Goal: Information Seeking & Learning: Learn about a topic

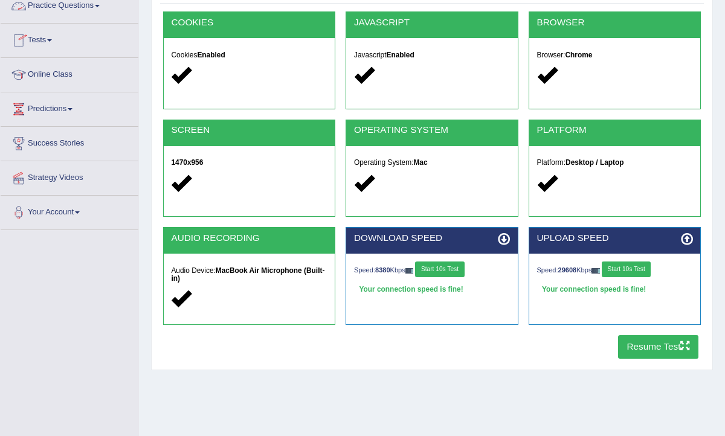
click at [68, 8] on link "Practice Questions" at bounding box center [70, 4] width 138 height 30
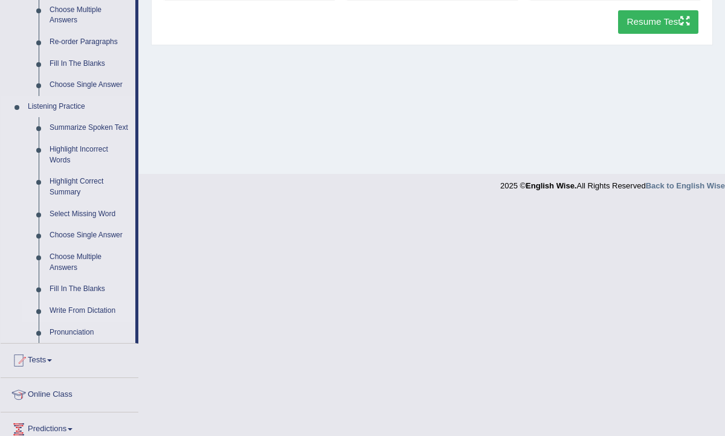
scroll to position [399, 0]
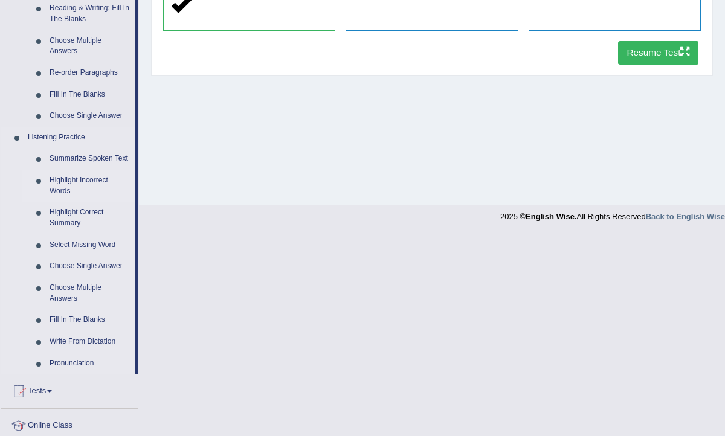
click at [85, 188] on link "Highlight Incorrect Words" at bounding box center [89, 186] width 91 height 32
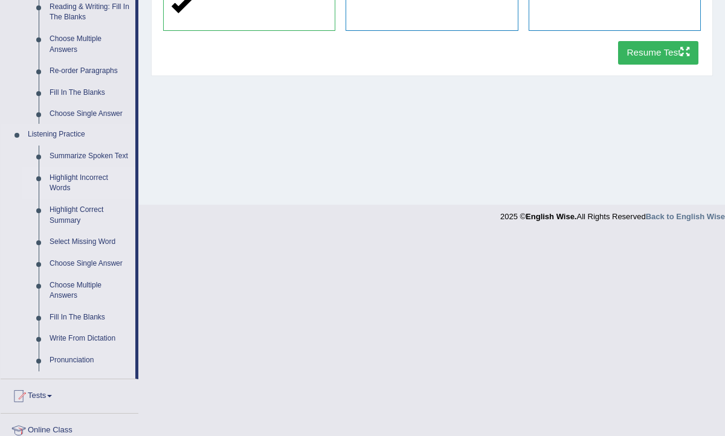
scroll to position [198, 0]
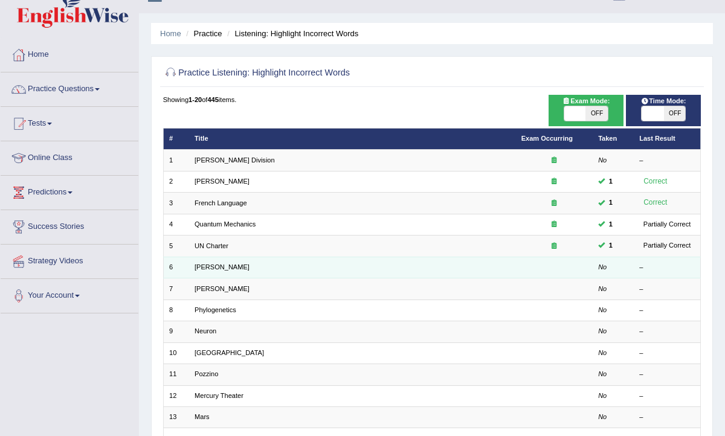
scroll to position [22, 0]
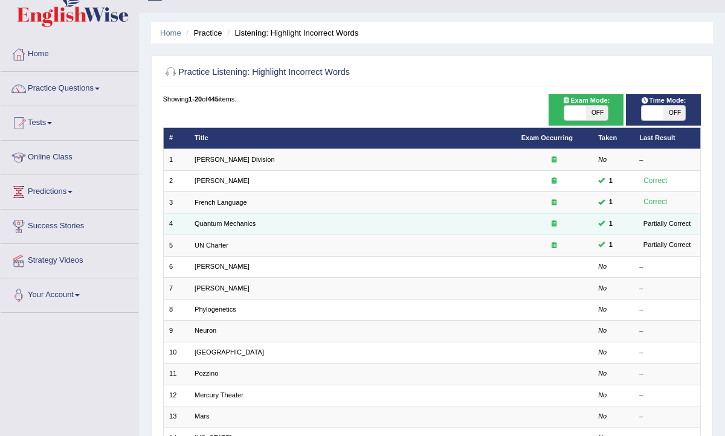
click at [551, 220] on icon at bounding box center [553, 223] width 5 height 7
click at [658, 224] on div "Partially Correct" at bounding box center [667, 224] width 56 height 11
click at [206, 223] on link "Quantum Mechanics" at bounding box center [224, 223] width 61 height 7
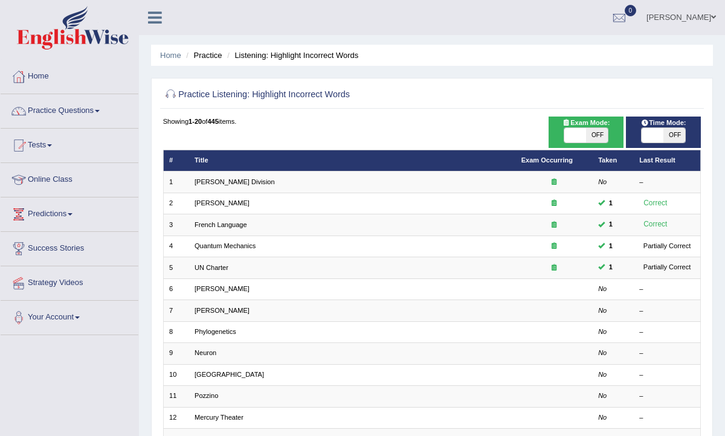
click at [597, 138] on span "OFF" at bounding box center [597, 135] width 22 height 14
checkbox input "true"
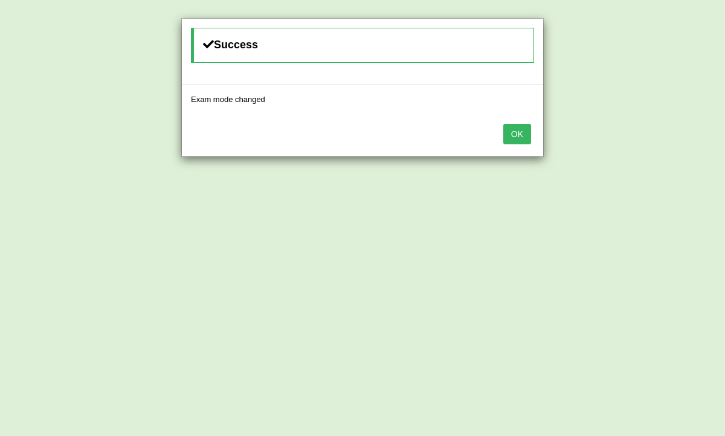
click at [518, 141] on button "OK" at bounding box center [517, 134] width 28 height 21
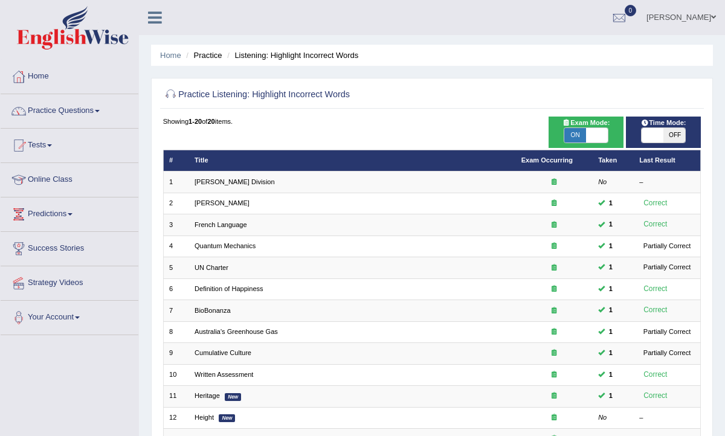
click at [676, 140] on span "OFF" at bounding box center [674, 135] width 22 height 14
checkbox input "true"
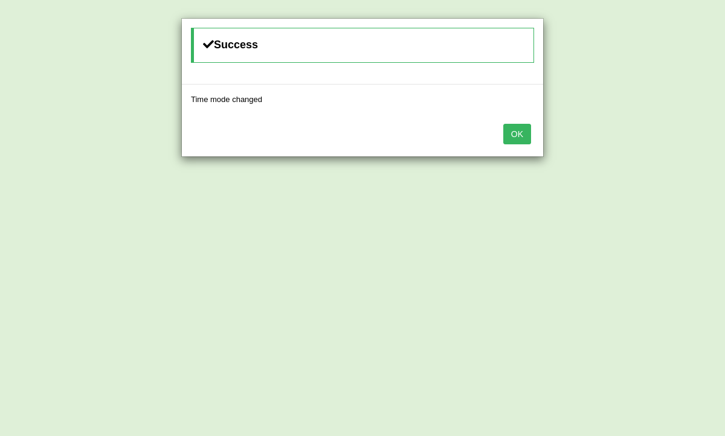
click at [524, 143] on button "OK" at bounding box center [517, 134] width 28 height 21
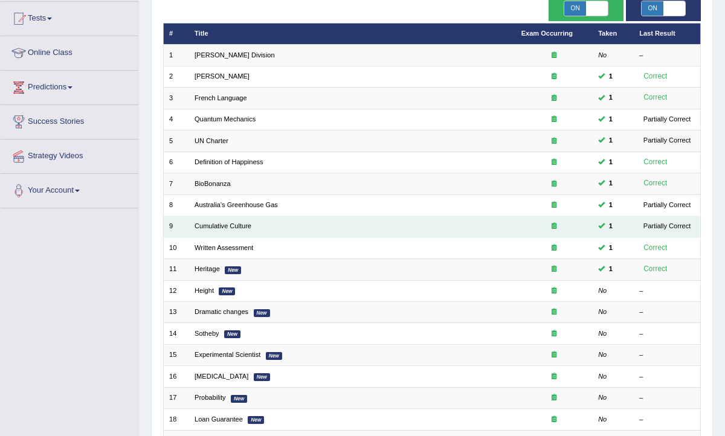
scroll to position [129, 0]
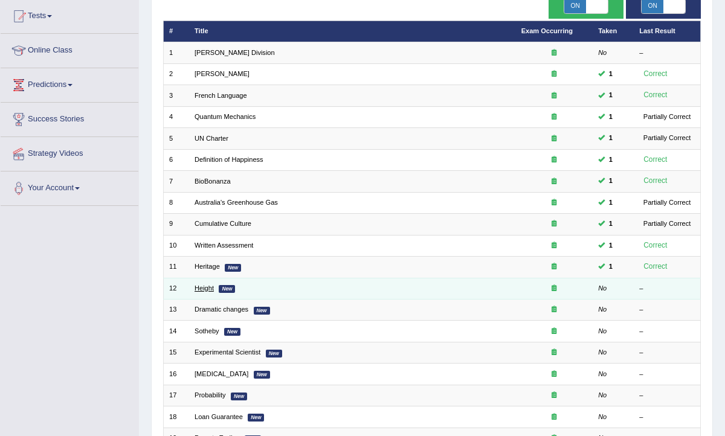
click at [208, 285] on link "Height" at bounding box center [203, 287] width 19 height 7
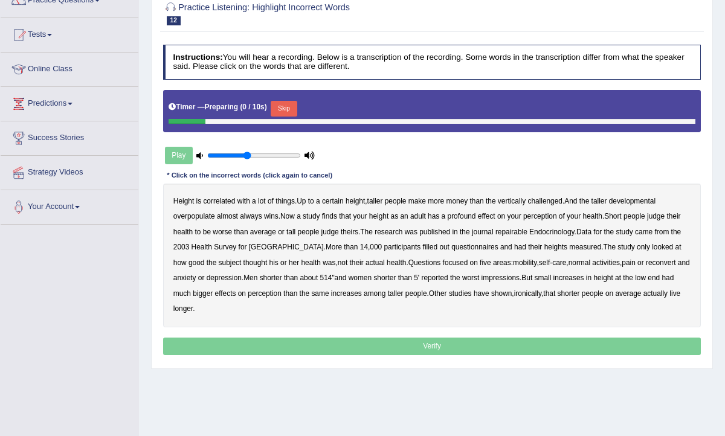
scroll to position [113, 0]
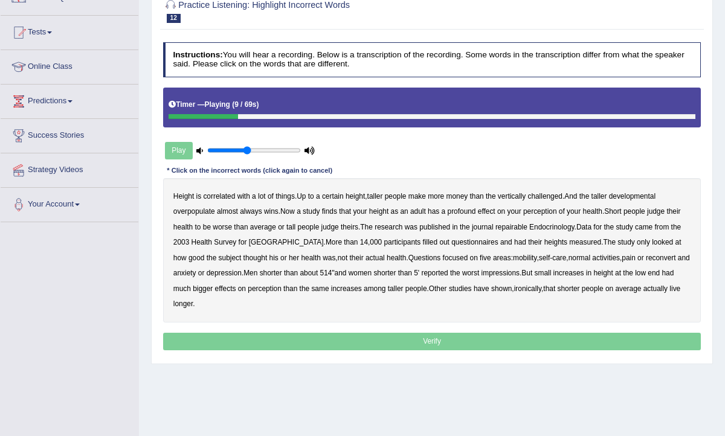
click at [631, 199] on div "Height is correlated with a lot of things . Up to a certain height , taller peo…" at bounding box center [432, 250] width 538 height 144
click at [655, 192] on b "developmental" at bounding box center [632, 196] width 47 height 8
click at [523, 228] on b "repairable" at bounding box center [511, 227] width 32 height 8
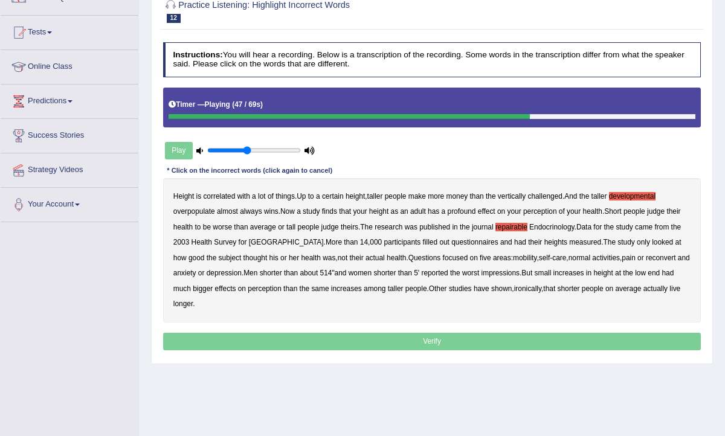
click at [646, 257] on b "reconvert" at bounding box center [661, 258] width 30 height 8
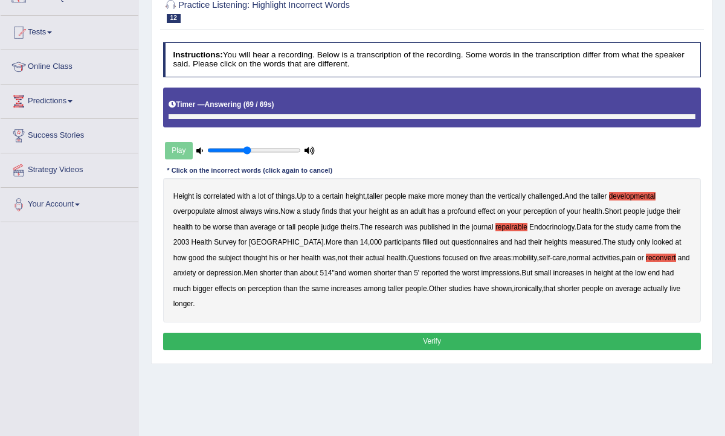
click at [413, 339] on button "Verify" at bounding box center [432, 342] width 538 height 18
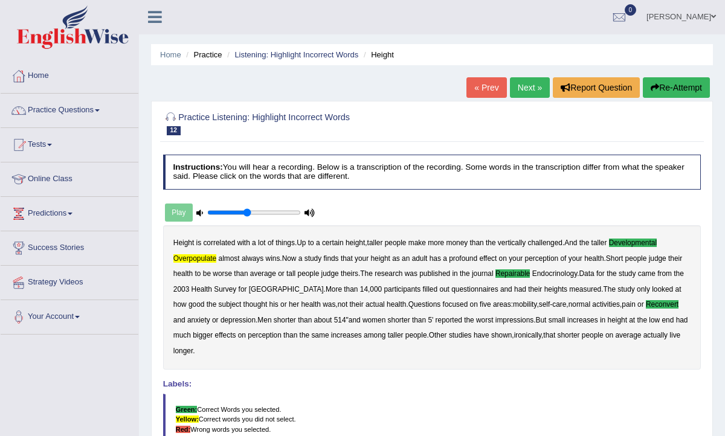
scroll to position [0, 0]
click at [521, 86] on link "Next »" at bounding box center [530, 88] width 40 height 21
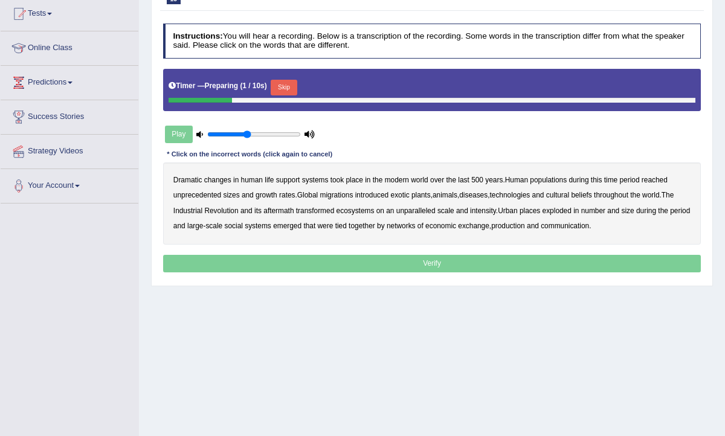
scroll to position [131, 0]
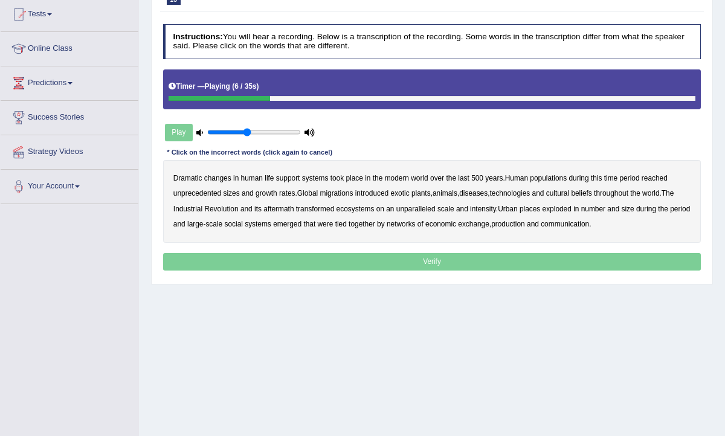
click at [559, 177] on b "populations" at bounding box center [548, 178] width 37 height 8
click at [483, 193] on b "diseases" at bounding box center [473, 193] width 28 height 8
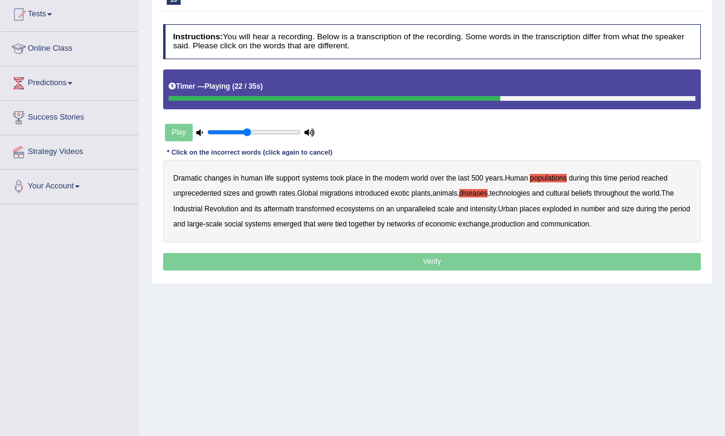
click at [363, 208] on b "ecosystems" at bounding box center [355, 209] width 38 height 8
click at [537, 210] on b "places" at bounding box center [529, 209] width 21 height 8
click at [525, 225] on b "production" at bounding box center [508, 224] width 34 height 8
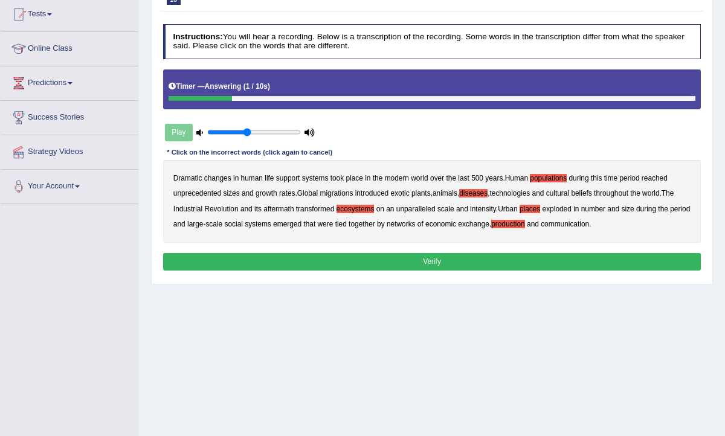
click at [443, 261] on button "Verify" at bounding box center [432, 262] width 538 height 18
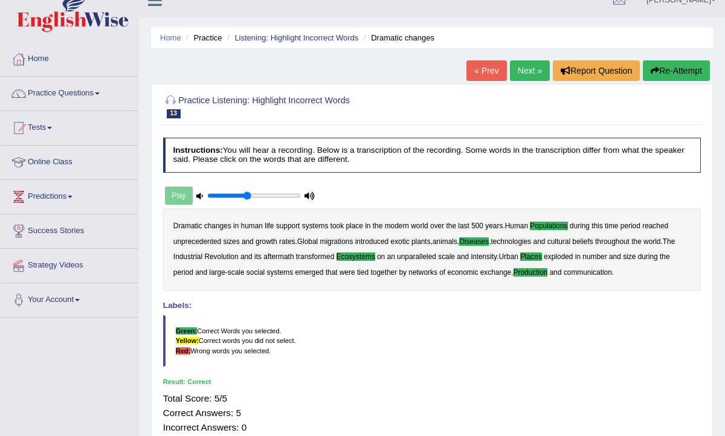
scroll to position [0, 0]
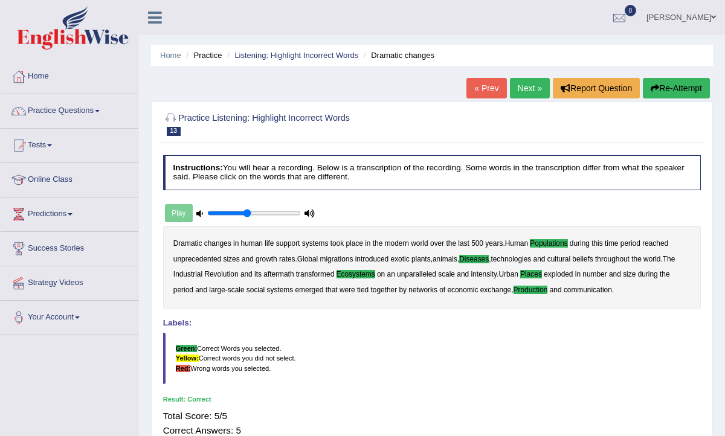
click at [525, 86] on link "Next »" at bounding box center [530, 88] width 40 height 21
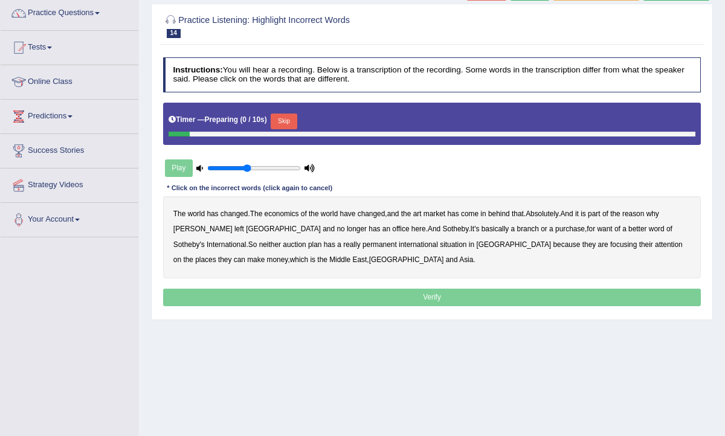
scroll to position [100, 0]
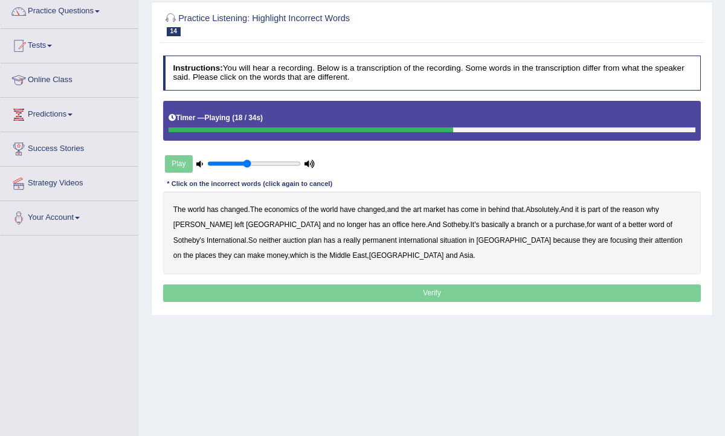
click at [555, 226] on b "purchase" at bounding box center [570, 224] width 30 height 8
click at [308, 240] on b "plan" at bounding box center [314, 240] width 13 height 8
click at [440, 241] on b "situation" at bounding box center [453, 240] width 27 height 8
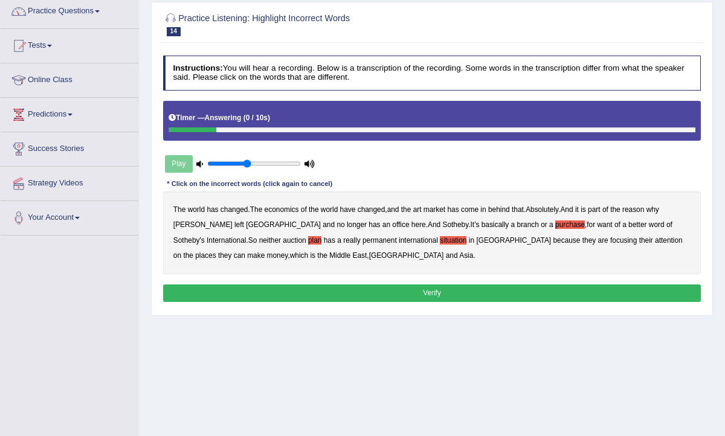
click at [399, 285] on button "Verify" at bounding box center [432, 293] width 538 height 18
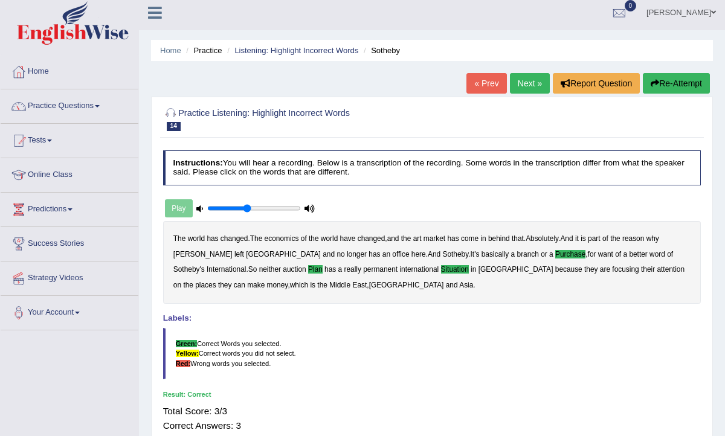
scroll to position [0, 0]
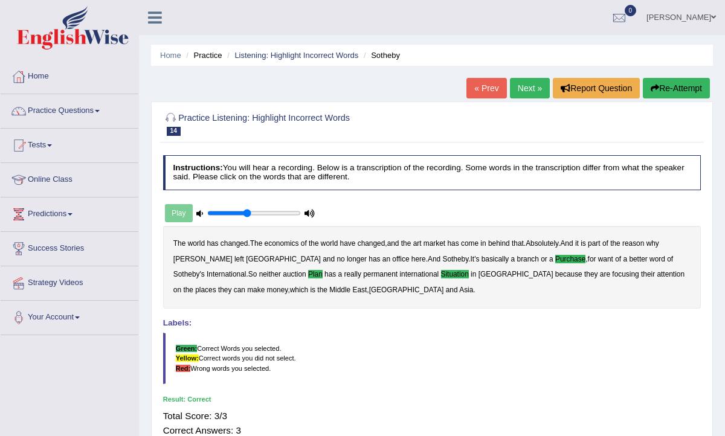
click at [517, 83] on link "Next »" at bounding box center [530, 88] width 40 height 21
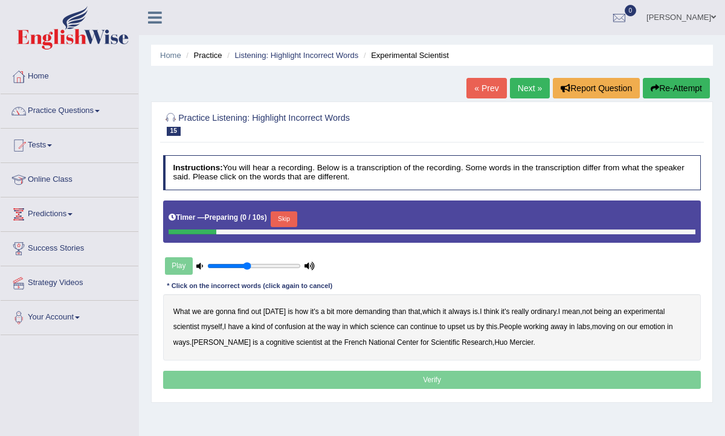
scroll to position [61, 0]
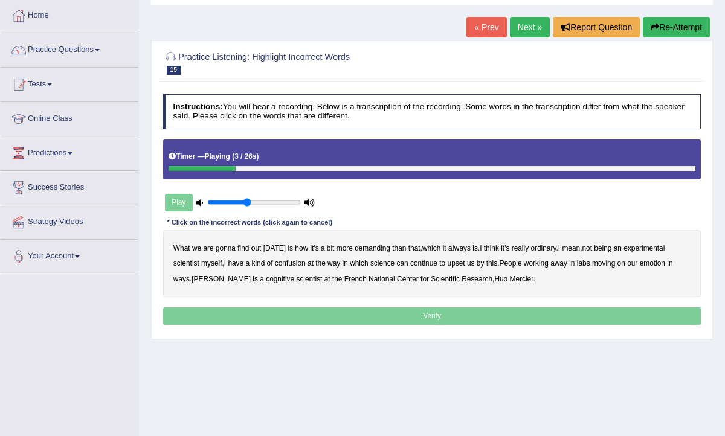
click at [373, 249] on b "demanding" at bounding box center [373, 248] width 36 height 8
click at [550, 247] on b "ordinary" at bounding box center [542, 248] width 25 height 8
click at [289, 265] on b "confusion" at bounding box center [290, 263] width 31 height 8
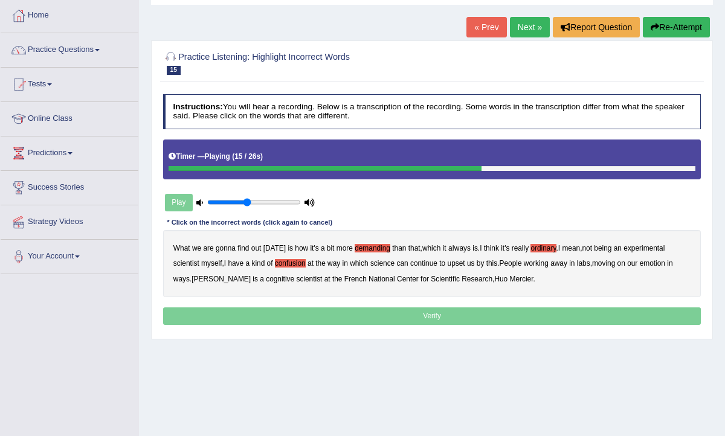
click at [465, 265] on b "upset" at bounding box center [457, 263] width 18 height 8
click at [665, 265] on b "emotion" at bounding box center [652, 263] width 25 height 8
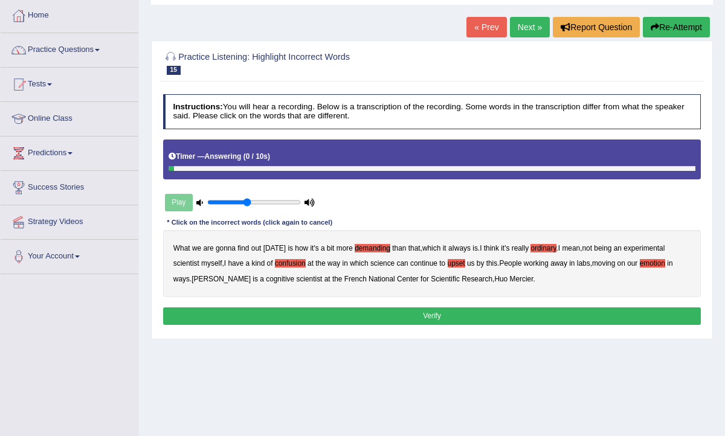
click at [464, 313] on button "Verify" at bounding box center [432, 316] width 538 height 18
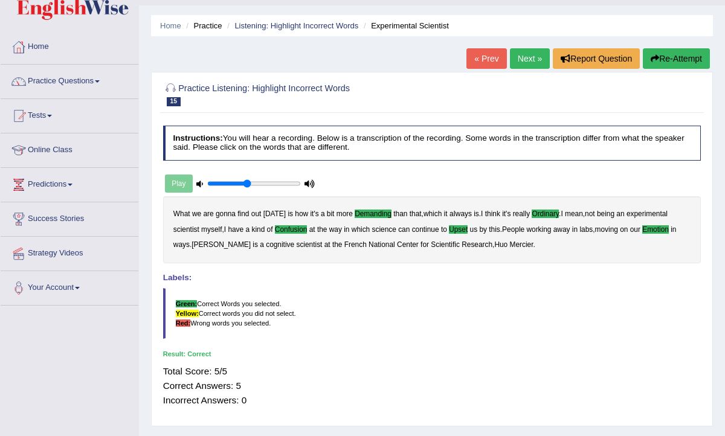
scroll to position [13, 0]
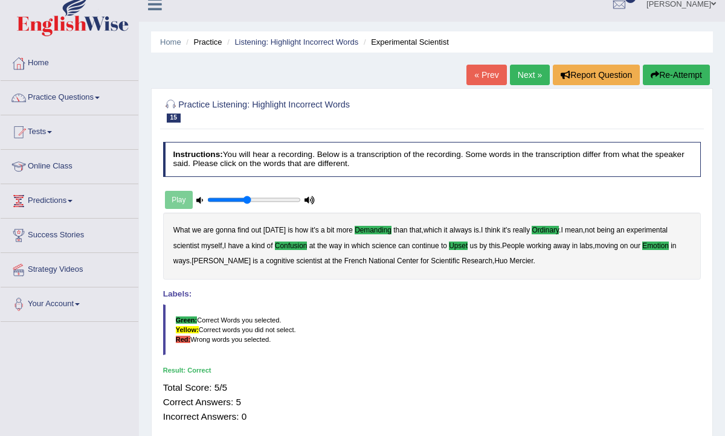
click at [518, 75] on link "Next »" at bounding box center [530, 75] width 40 height 21
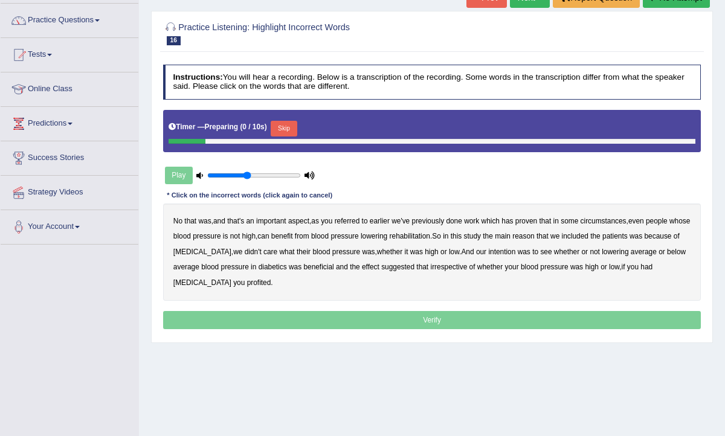
scroll to position [91, 0]
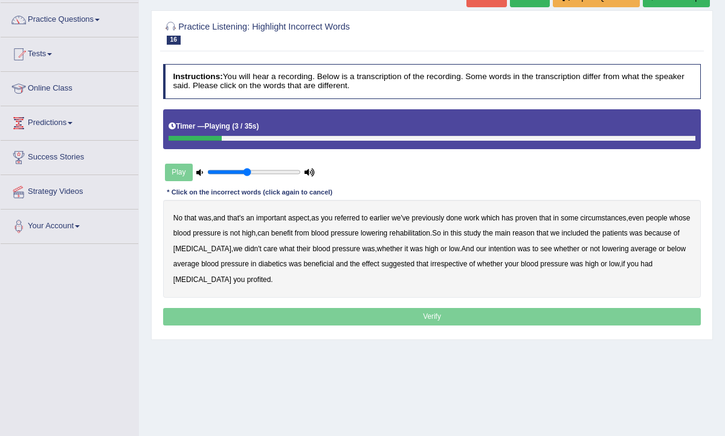
click at [358, 217] on b "referred" at bounding box center [347, 218] width 25 height 8
click at [614, 219] on b "circumstances" at bounding box center [603, 218] width 46 height 8
click at [430, 233] on b "rehabilitation" at bounding box center [410, 233] width 40 height 8
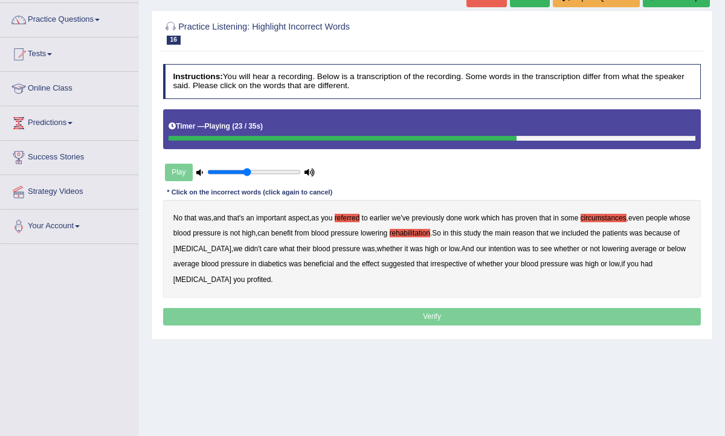
click at [515, 248] on b "intention" at bounding box center [501, 249] width 27 height 8
click at [379, 265] on b "effect" at bounding box center [371, 264] width 18 height 8
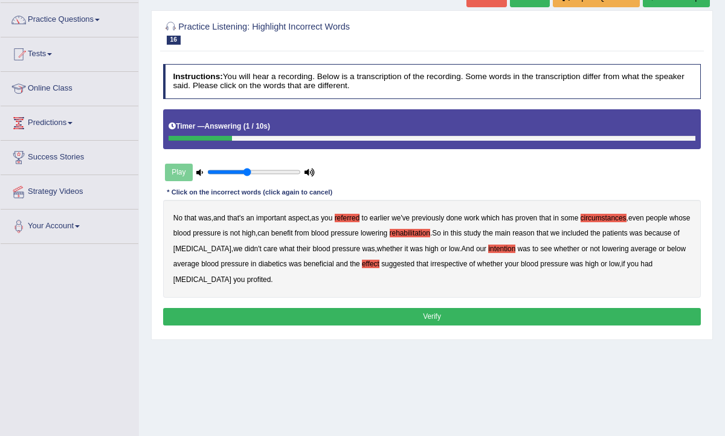
click at [247, 279] on b "profited" at bounding box center [259, 279] width 24 height 8
click at [425, 315] on button "Verify" at bounding box center [432, 317] width 538 height 18
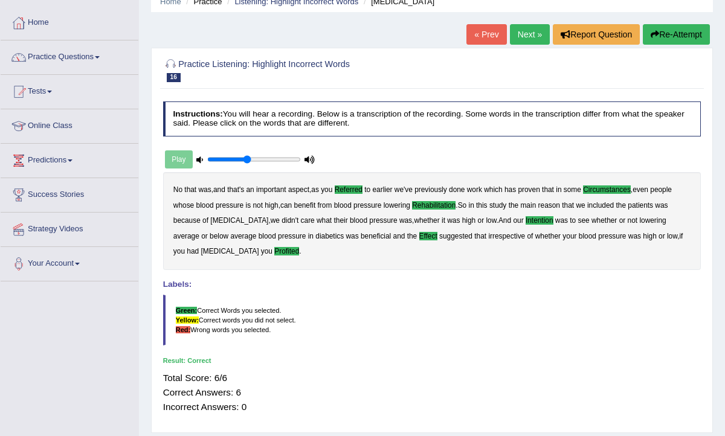
scroll to position [0, 0]
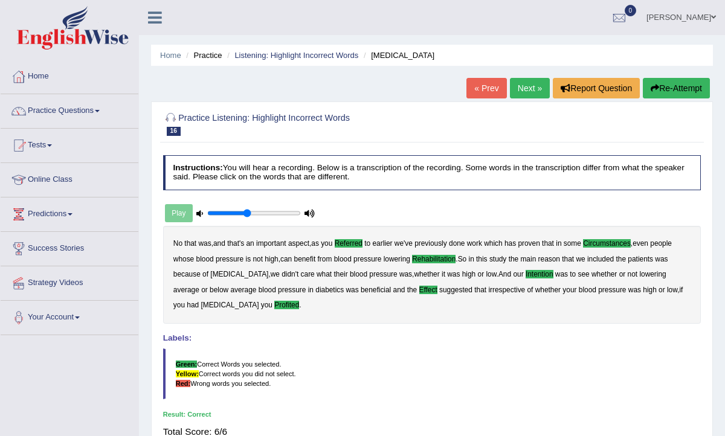
click at [524, 90] on link "Next »" at bounding box center [530, 88] width 40 height 21
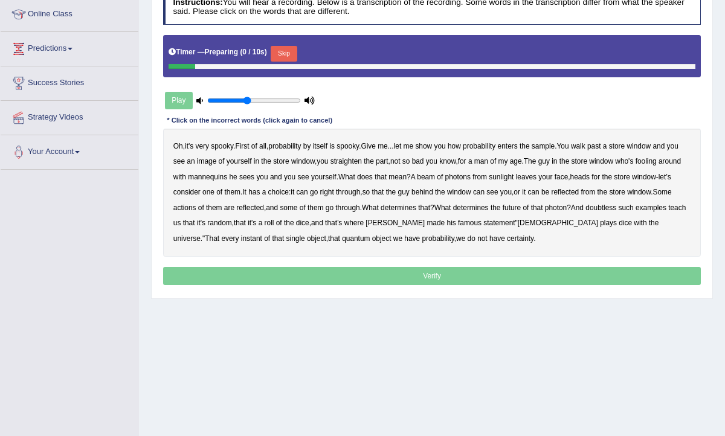
scroll to position [165, 0]
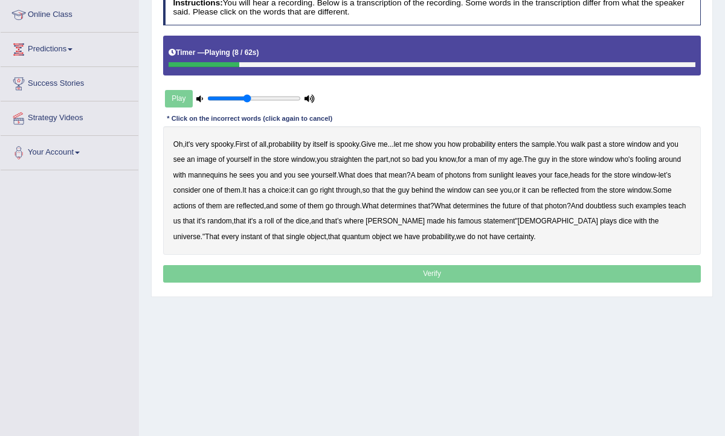
click at [554, 146] on b "sample" at bounding box center [543, 144] width 23 height 8
drag, startPoint x: 224, startPoint y: 176, endPoint x: 317, endPoint y: 181, distance: 92.5
click at [317, 181] on div "Oh , it's very spooky . First of all , probability by itself is spooky . Give m…" at bounding box center [432, 190] width 538 height 129
click at [435, 175] on b "beam" at bounding box center [426, 175] width 18 height 8
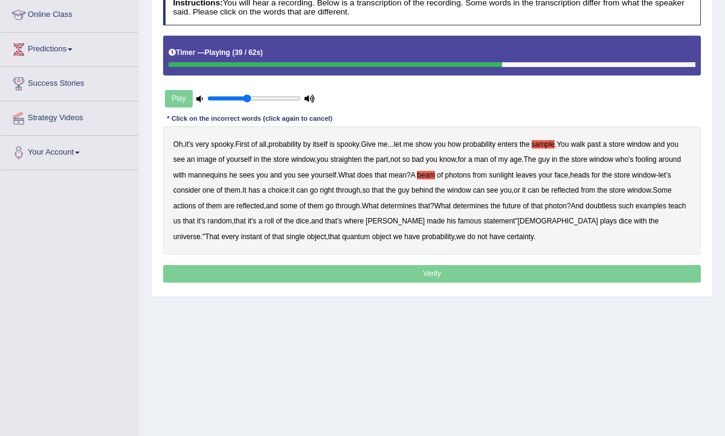
click at [196, 205] on b "actions" at bounding box center [184, 206] width 23 height 8
click at [616, 207] on b "doubtless" at bounding box center [600, 206] width 31 height 8
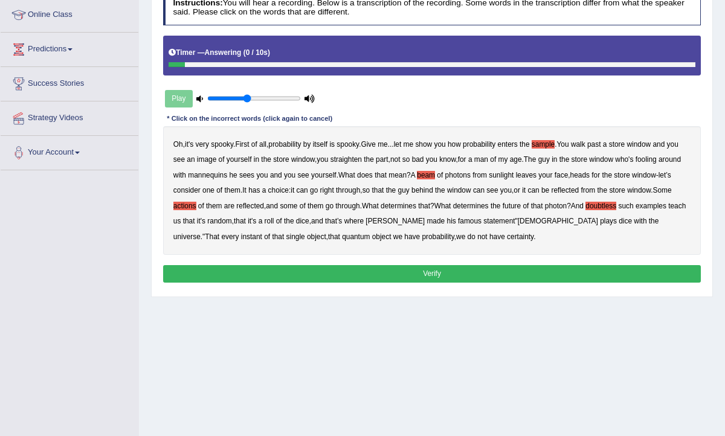
click at [442, 271] on button "Verify" at bounding box center [432, 274] width 538 height 18
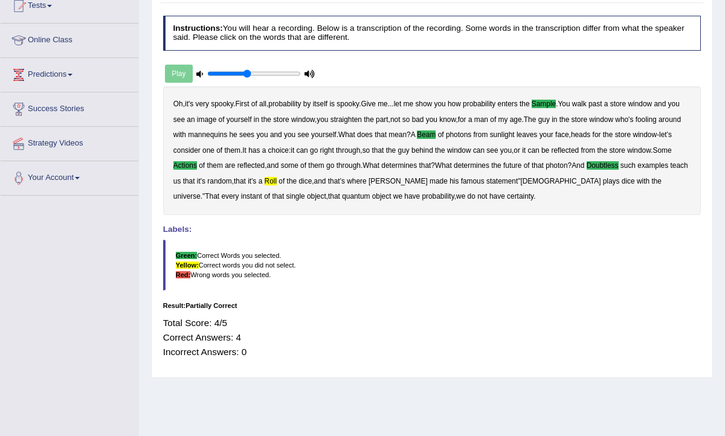
scroll to position [0, 0]
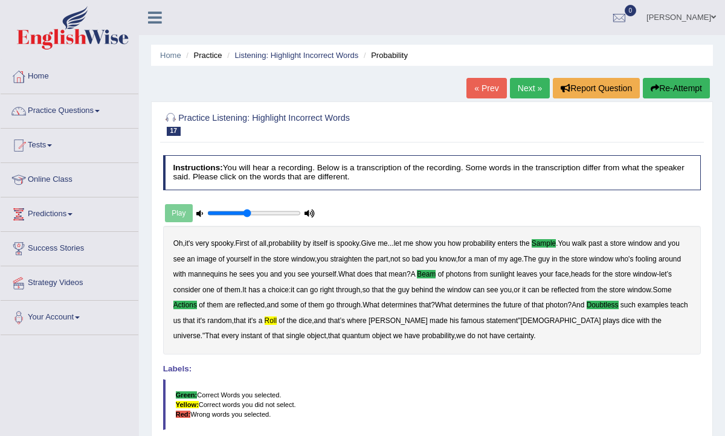
click at [524, 86] on link "Next »" at bounding box center [530, 88] width 40 height 21
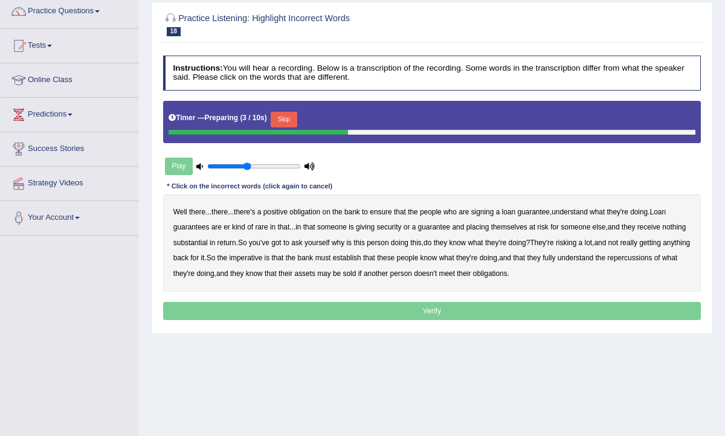
scroll to position [102, 0]
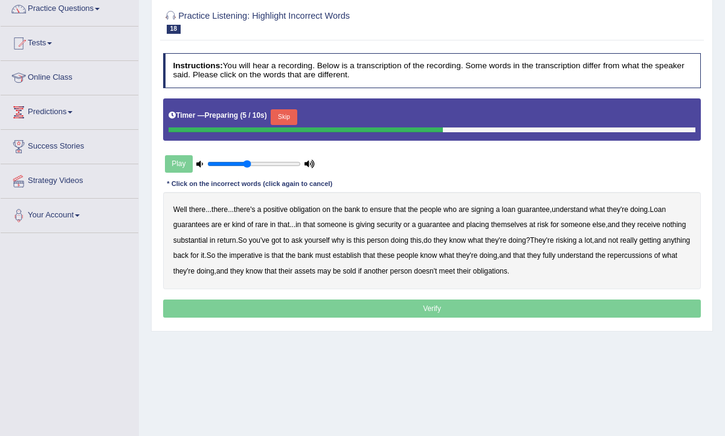
click at [288, 112] on button "Skip" at bounding box center [284, 117] width 26 height 16
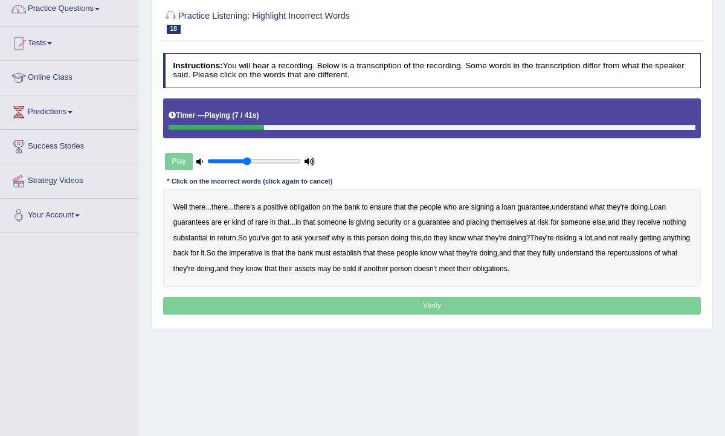
click at [574, 207] on b "understand" at bounding box center [569, 207] width 36 height 8
click at [263, 224] on b "rare" at bounding box center [261, 222] width 13 height 8
click at [208, 238] on b "substantial" at bounding box center [190, 238] width 34 height 8
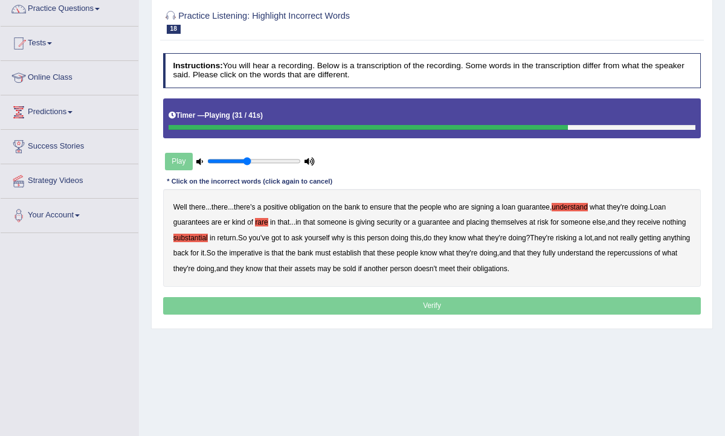
click at [361, 249] on b "establish" at bounding box center [347, 253] width 28 height 8
click at [607, 257] on b "repercussions" at bounding box center [629, 253] width 45 height 8
click at [315, 268] on b "assets" at bounding box center [305, 269] width 21 height 8
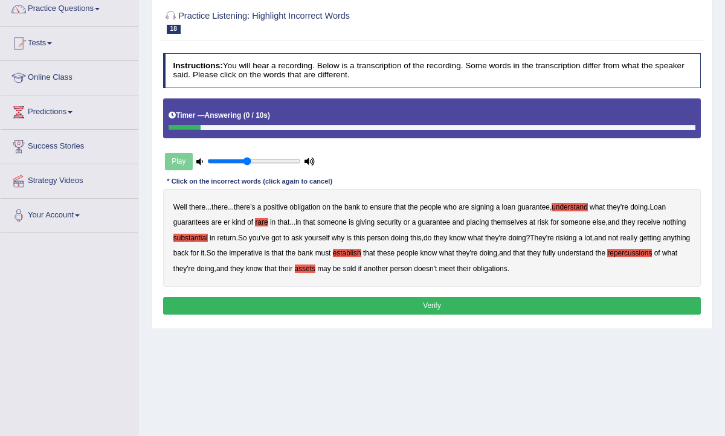
click at [464, 304] on button "Verify" at bounding box center [432, 306] width 538 height 18
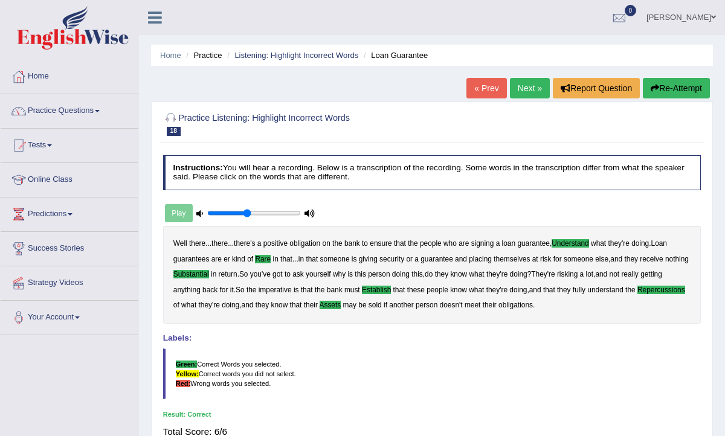
scroll to position [4, 0]
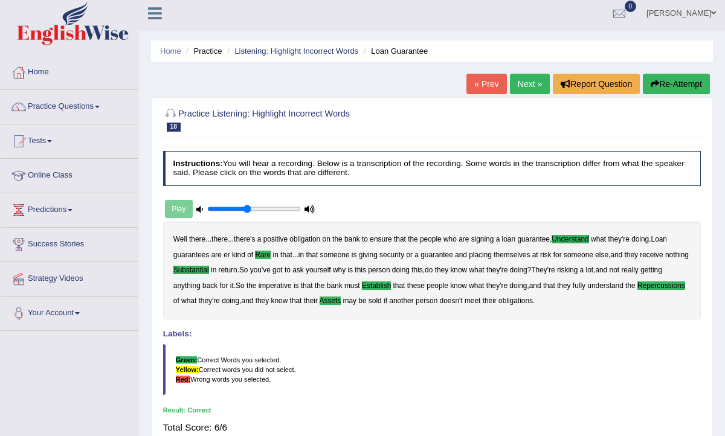
click at [527, 87] on link "Next »" at bounding box center [530, 84] width 40 height 21
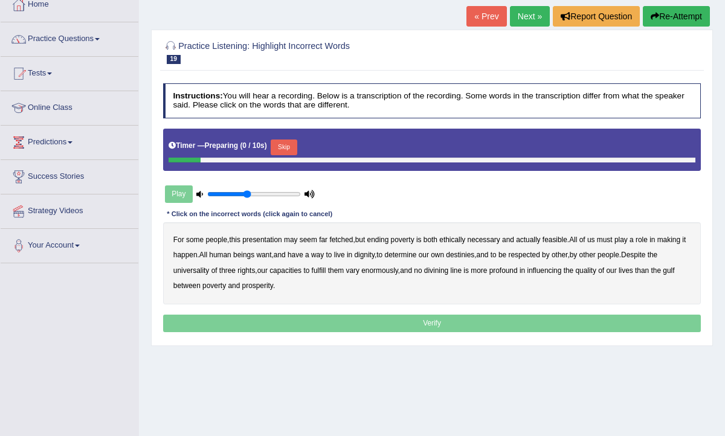
scroll to position [76, 0]
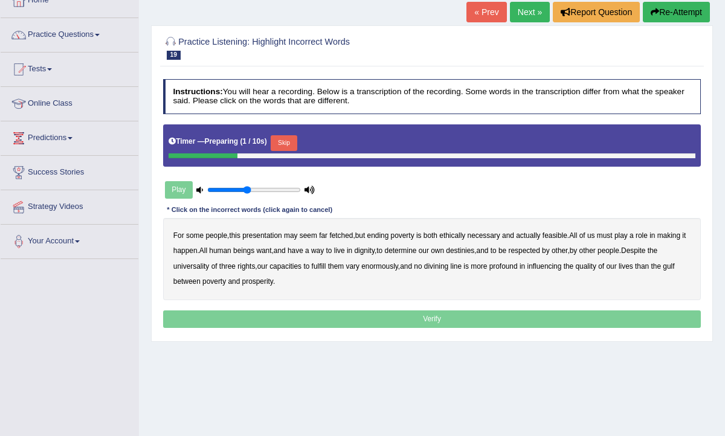
click at [296, 141] on button "Skip" at bounding box center [284, 143] width 26 height 16
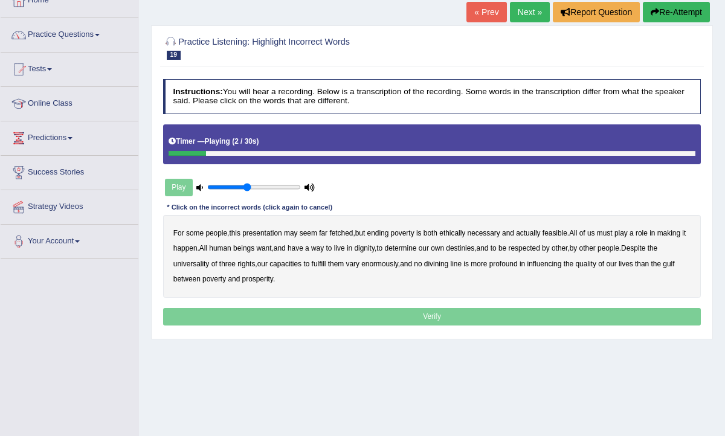
click at [271, 234] on b "presentation" at bounding box center [261, 233] width 39 height 8
click at [465, 232] on b "ethically" at bounding box center [452, 233] width 26 height 8
click at [324, 248] on b "way" at bounding box center [317, 248] width 13 height 8
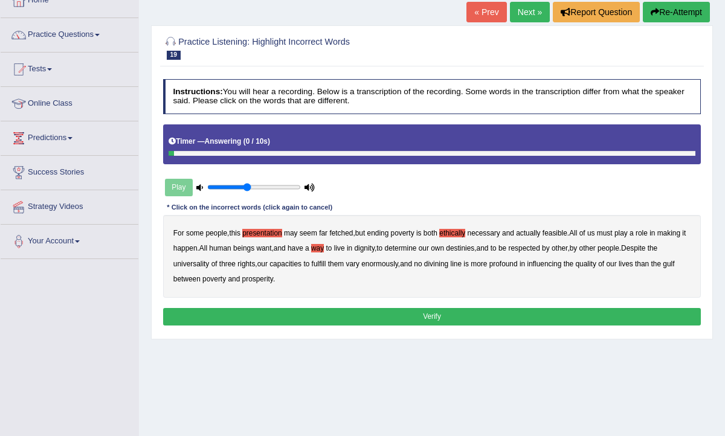
click at [435, 315] on button "Verify" at bounding box center [432, 317] width 538 height 18
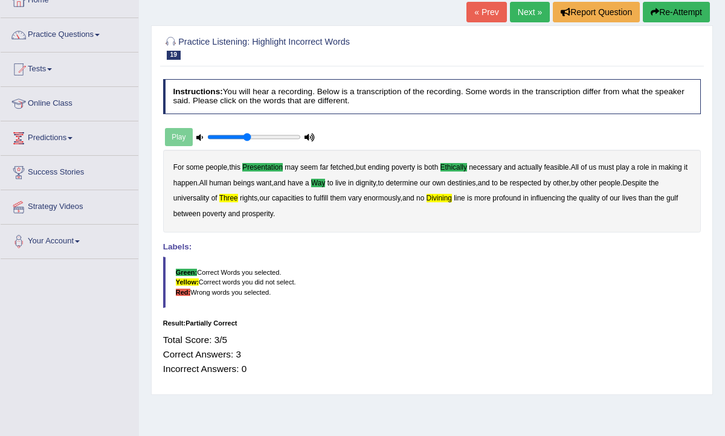
click at [525, 14] on link "Next »" at bounding box center [530, 12] width 40 height 21
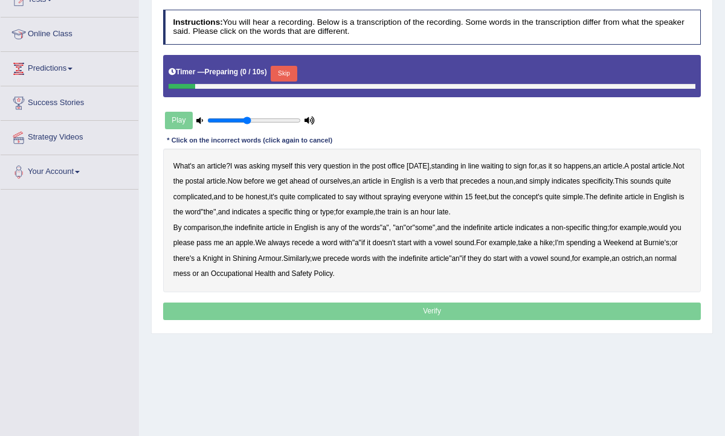
scroll to position [147, 0]
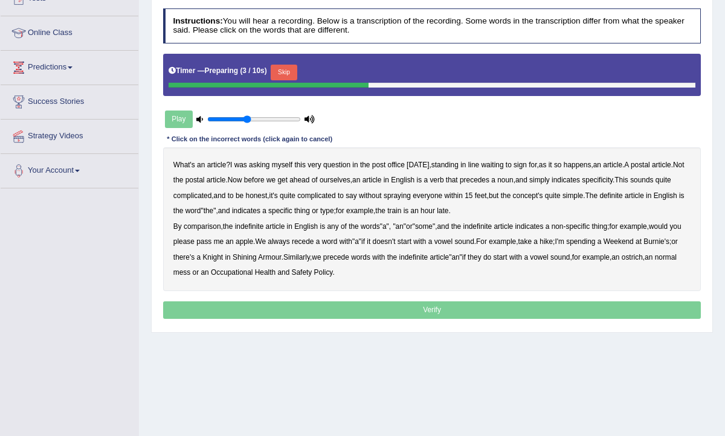
click at [292, 69] on button "Skip" at bounding box center [284, 73] width 26 height 16
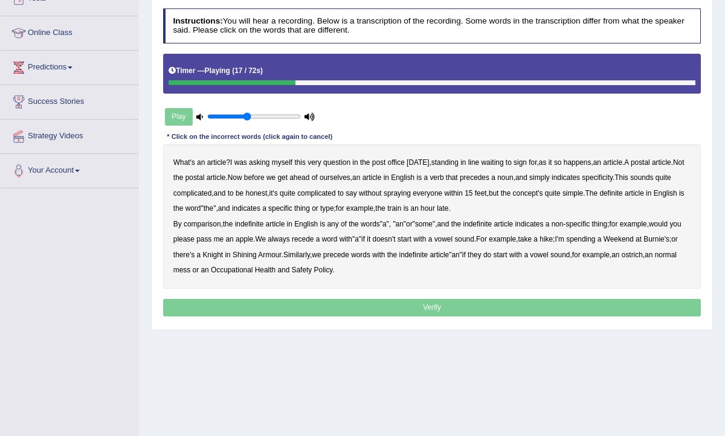
click at [443, 178] on b "verb" at bounding box center [436, 177] width 14 height 8
click at [201, 223] on b "comparison" at bounding box center [202, 224] width 37 height 8
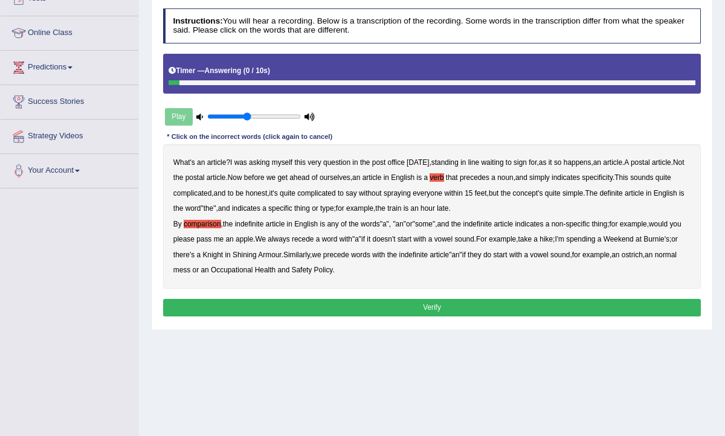
click at [426, 303] on button "Verify" at bounding box center [432, 308] width 538 height 18
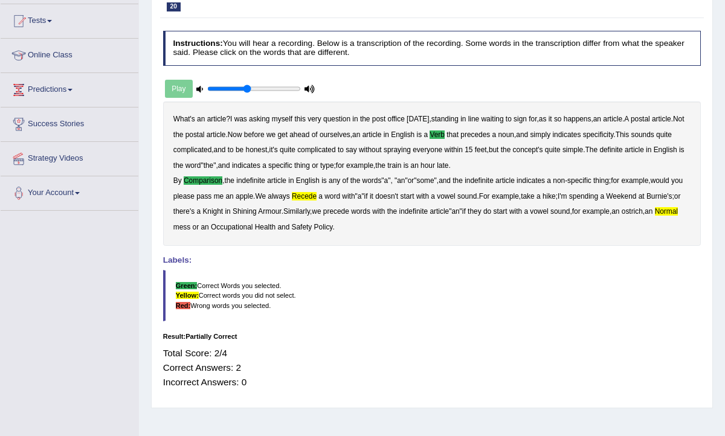
scroll to position [0, 0]
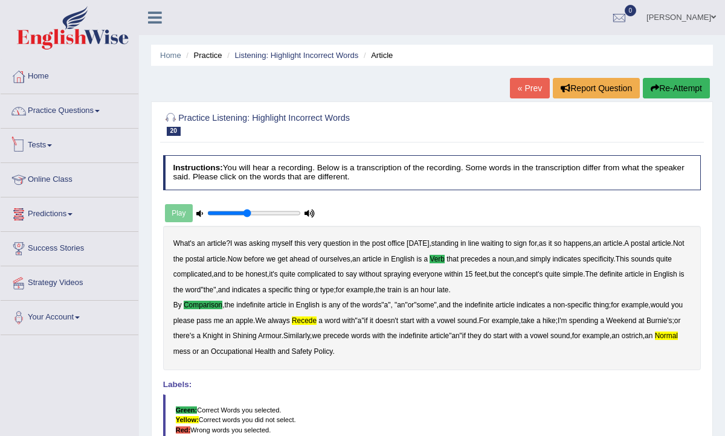
click at [58, 121] on link "Practice Questions" at bounding box center [70, 109] width 138 height 30
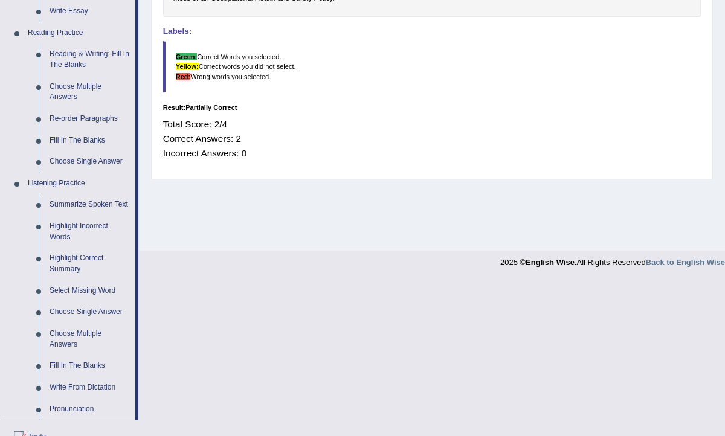
scroll to position [366, 0]
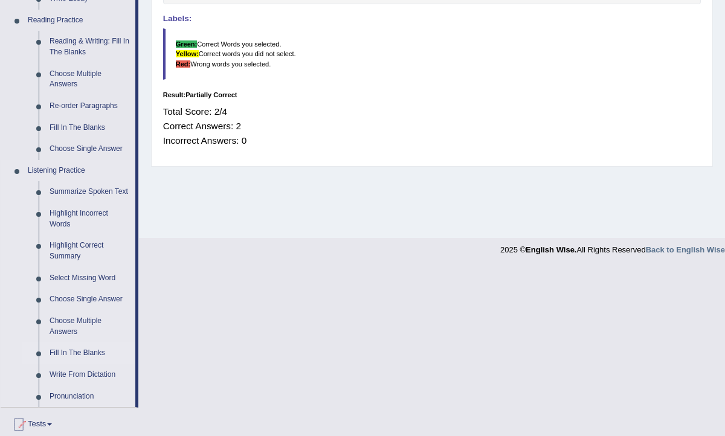
click at [79, 358] on link "Fill In The Blanks" at bounding box center [89, 353] width 91 height 22
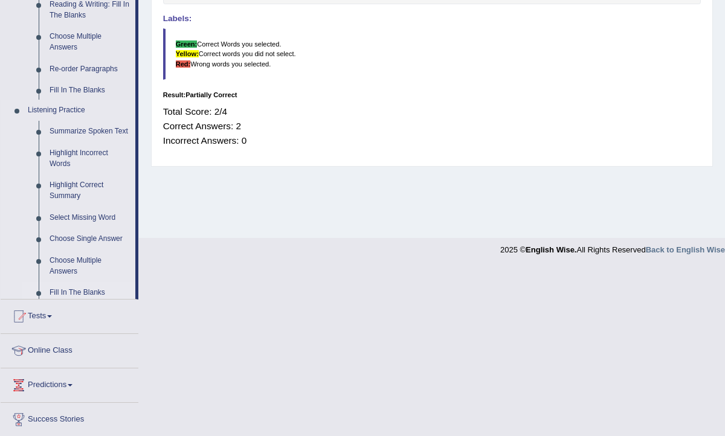
scroll to position [198, 0]
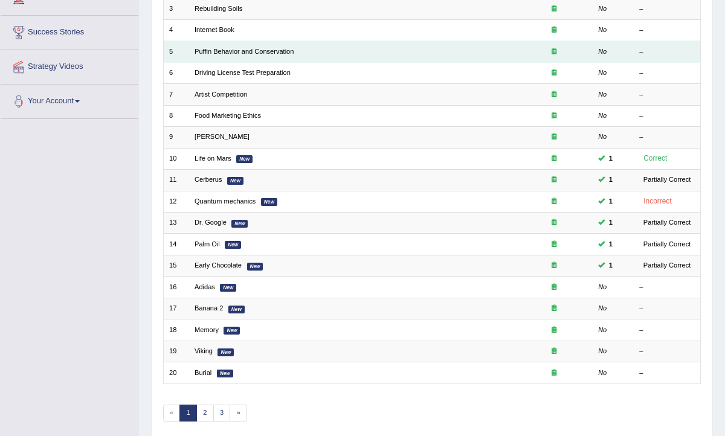
scroll to position [246, 0]
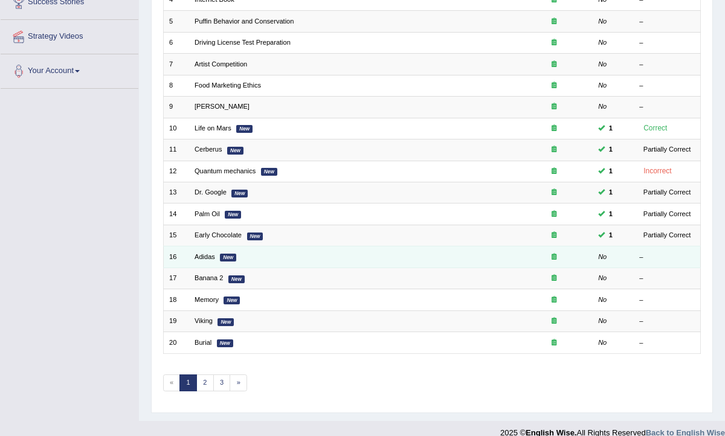
click at [219, 252] on td "Adidas New" at bounding box center [352, 256] width 327 height 21
click at [207, 253] on link "Adidas" at bounding box center [204, 256] width 21 height 7
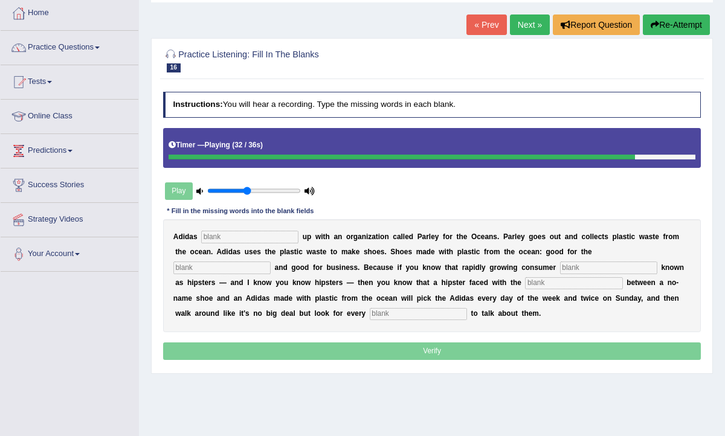
scroll to position [65, 0]
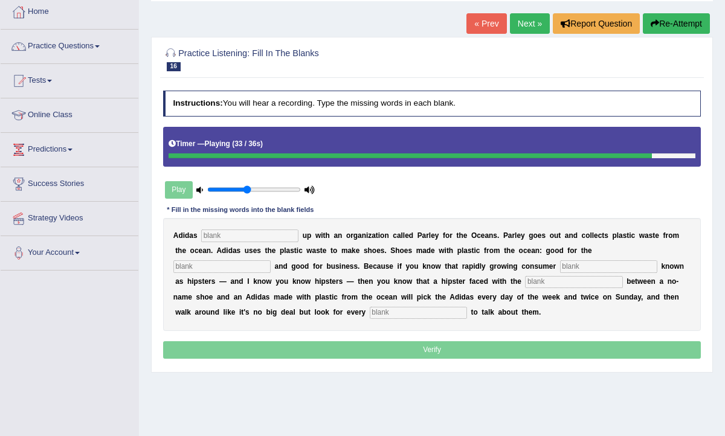
click at [481, 13] on link "« Prev" at bounding box center [486, 23] width 40 height 21
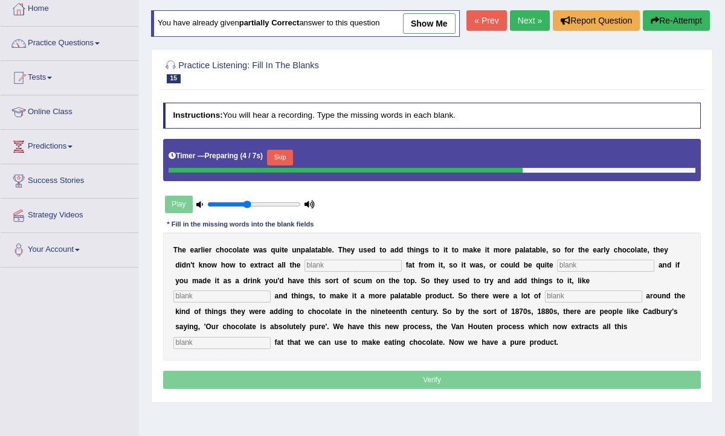
scroll to position [95, 0]
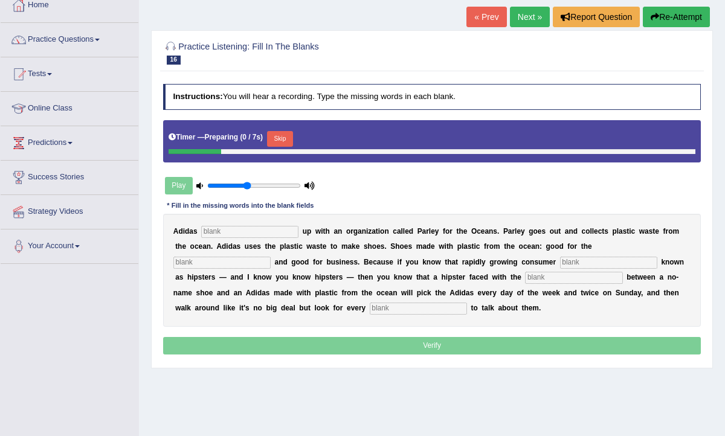
scroll to position [72, 0]
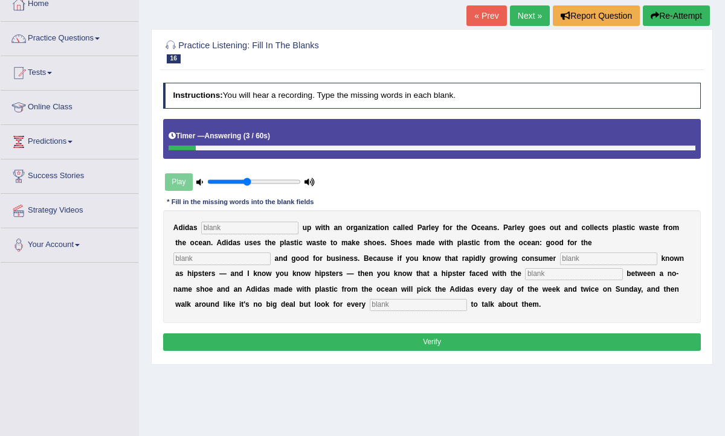
click at [370, 299] on input "text" at bounding box center [418, 305] width 97 height 12
type input "opportunity"
click at [525, 274] on input "text" at bounding box center [573, 274] width 97 height 12
type input "choice"
click at [560, 254] on input "text" at bounding box center [608, 258] width 97 height 12
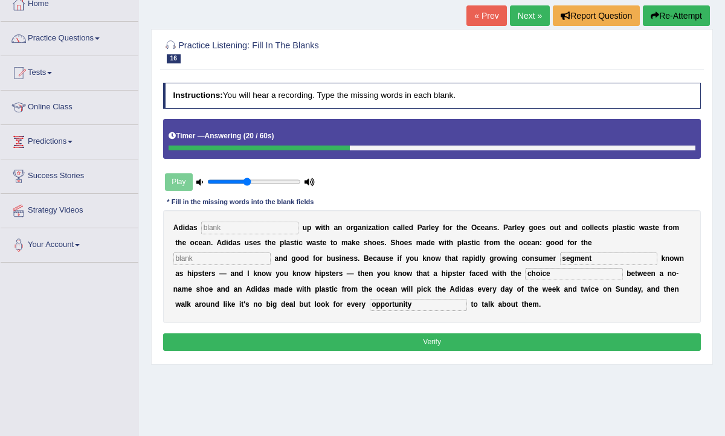
type input "segment"
click at [271, 252] on input "text" at bounding box center [221, 258] width 97 height 12
click at [252, 233] on input "text" at bounding box center [249, 228] width 97 height 12
click at [249, 229] on input "text" at bounding box center [249, 228] width 97 height 12
type input "team"
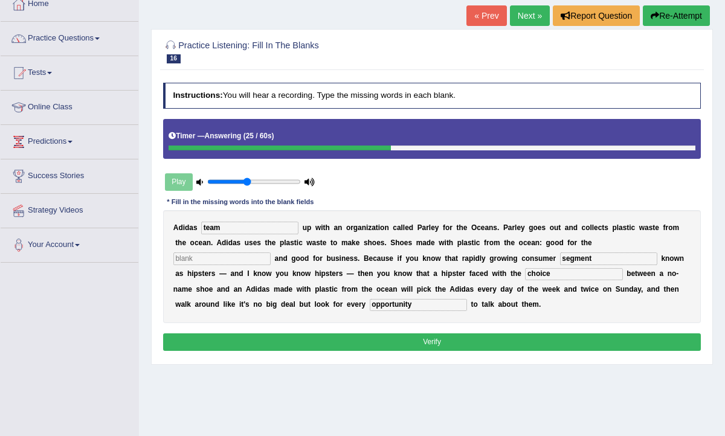
click at [271, 252] on input "text" at bounding box center [221, 258] width 97 height 12
type input "environment"
click at [431, 342] on button "Verify" at bounding box center [432, 342] width 538 height 18
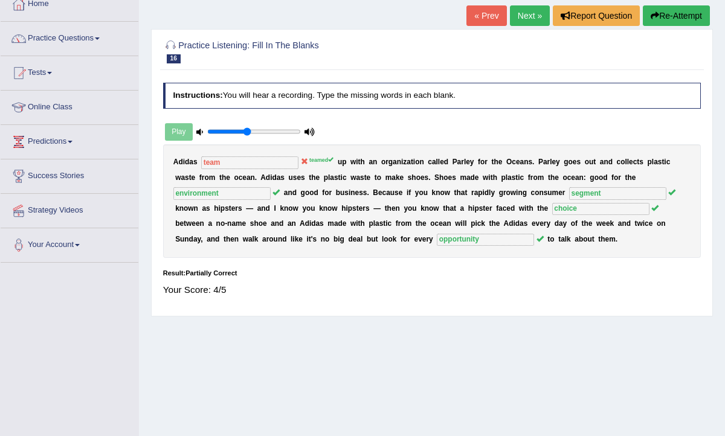
click at [519, 19] on link "Next »" at bounding box center [530, 15] width 40 height 21
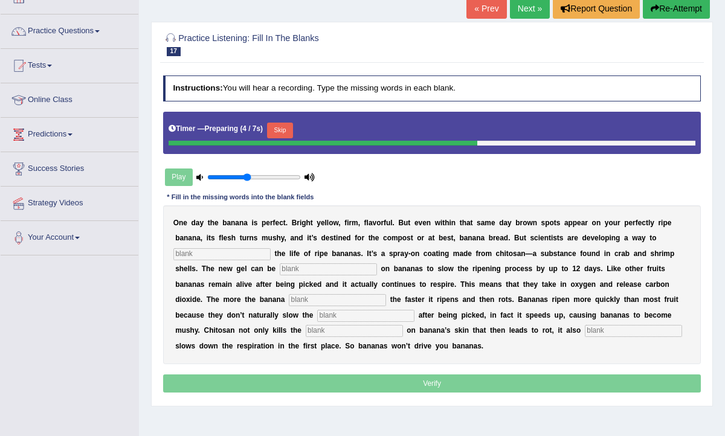
scroll to position [80, 0]
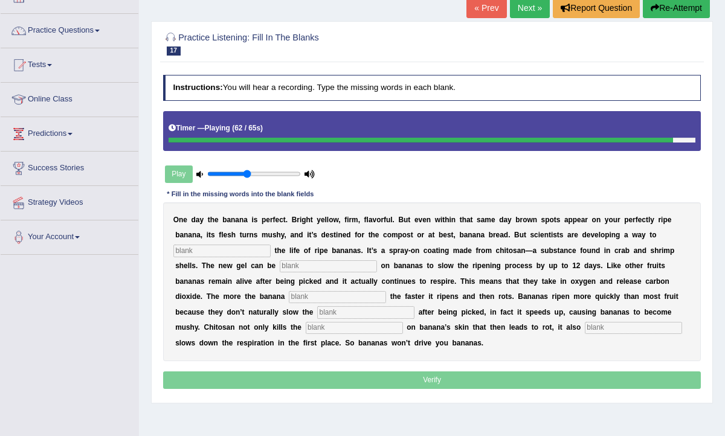
click at [585, 329] on input "text" at bounding box center [633, 328] width 97 height 12
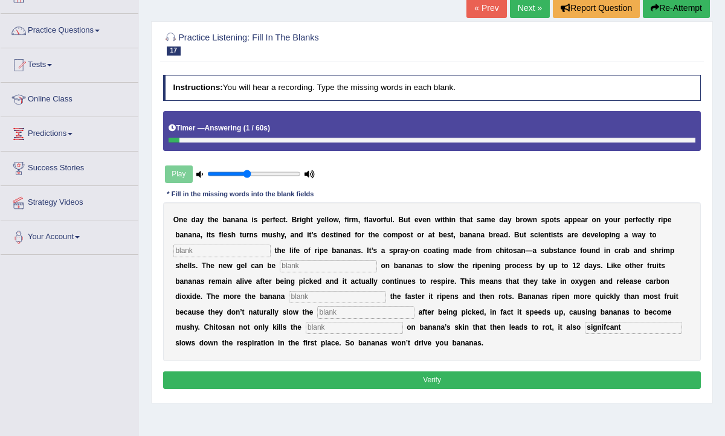
type input "signifcant"
click at [306, 327] on input "text" at bounding box center [354, 328] width 97 height 12
type input "bacteria"
click at [297, 303] on div "O n e d a y t h e b a n a n a i s p e r f e c t . B r i g h t y e l l o w , f i…" at bounding box center [432, 281] width 538 height 159
click at [317, 307] on input "text" at bounding box center [365, 312] width 97 height 12
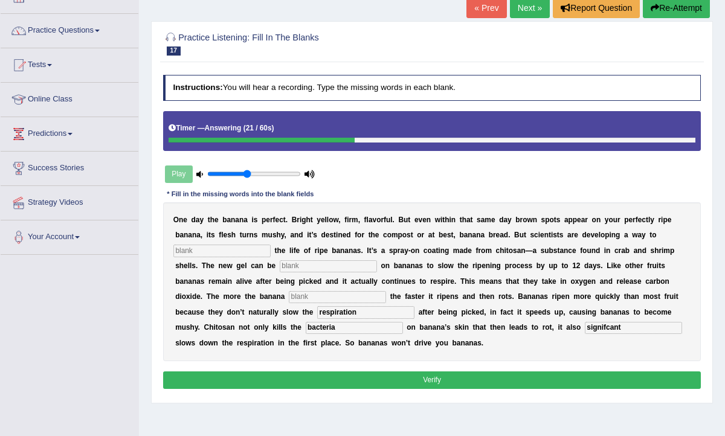
type input "respiration"
click at [289, 297] on input "text" at bounding box center [337, 297] width 97 height 12
click at [212, 248] on input "text" at bounding box center [221, 251] width 97 height 12
type input "extend"
click at [286, 262] on input "text" at bounding box center [328, 266] width 97 height 12
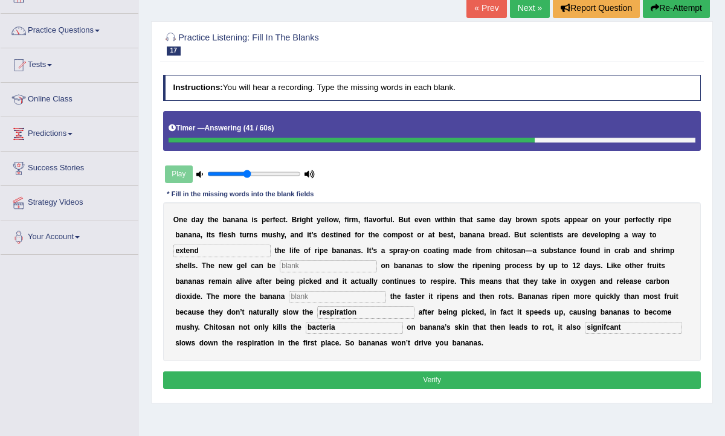
click at [289, 300] on input "text" at bounding box center [337, 297] width 97 height 12
type input "spread"
click at [284, 269] on input "text" at bounding box center [328, 266] width 97 height 12
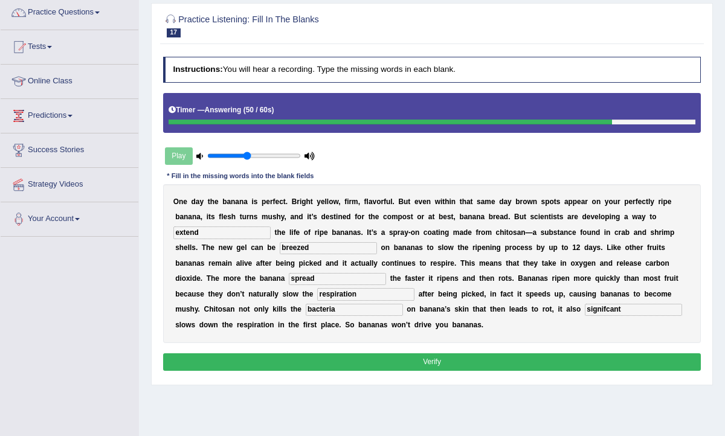
scroll to position [99, 0]
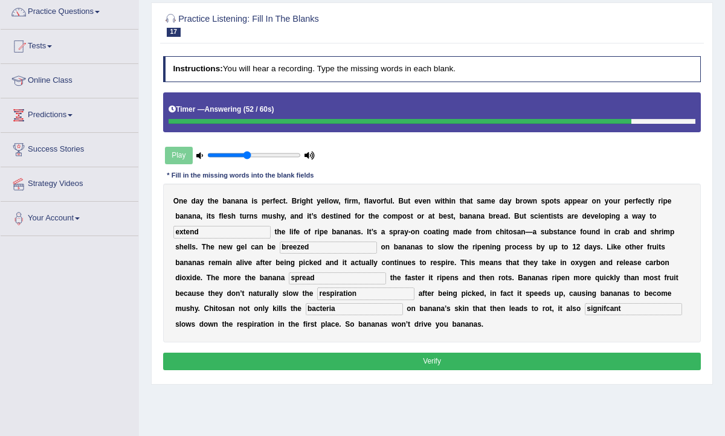
type input "breezed"
click at [427, 358] on button "Verify" at bounding box center [432, 362] width 538 height 18
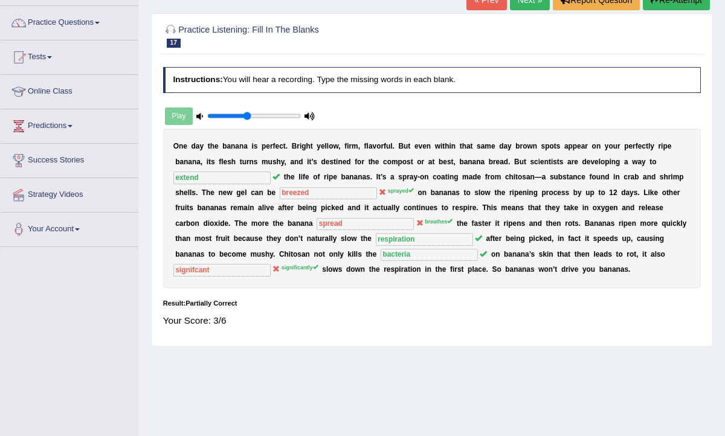
scroll to position [86, 0]
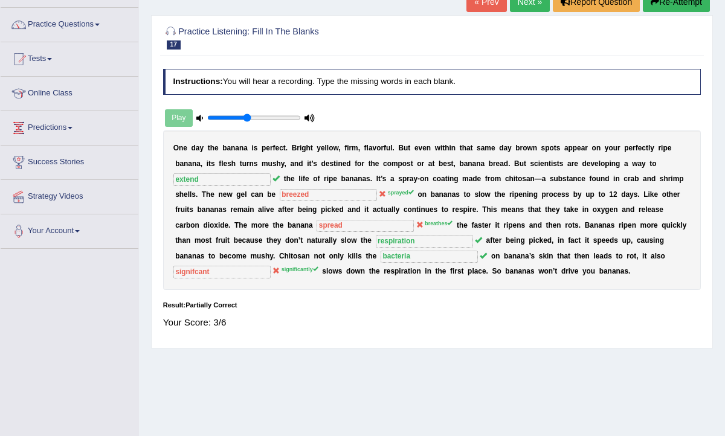
click at [522, 4] on link "Next »" at bounding box center [530, 2] width 40 height 21
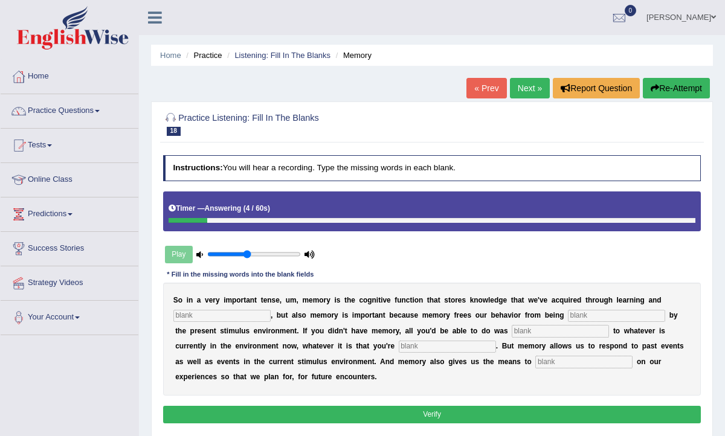
click at [220, 320] on input "text" at bounding box center [221, 316] width 97 height 12
type input "perception"
click at [576, 315] on input "text" at bounding box center [616, 316] width 97 height 12
type input "controlled"
click at [524, 333] on input "text" at bounding box center [560, 331] width 97 height 12
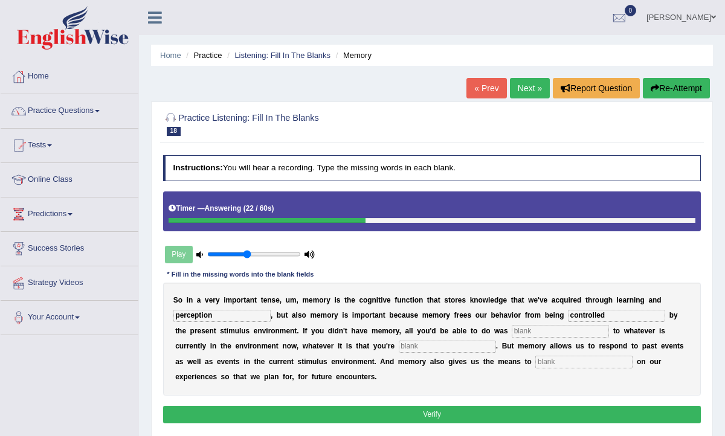
click at [399, 342] on input "text" at bounding box center [447, 347] width 97 height 12
type input "experience"
click at [513, 326] on input "text" at bounding box center [560, 331] width 97 height 12
click at [497, 417] on button "Verify" at bounding box center [432, 415] width 538 height 18
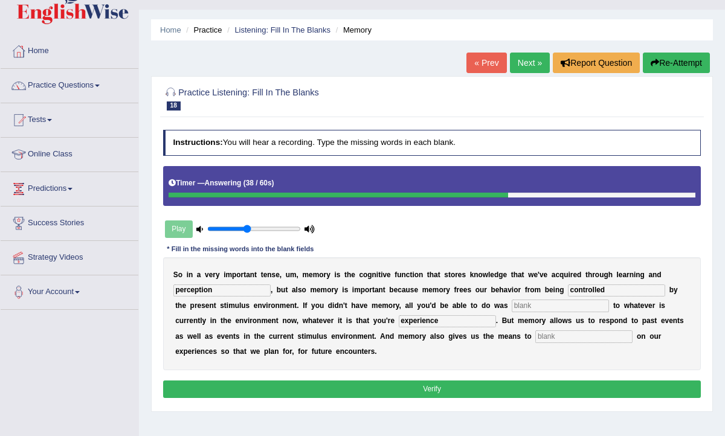
scroll to position [30, 0]
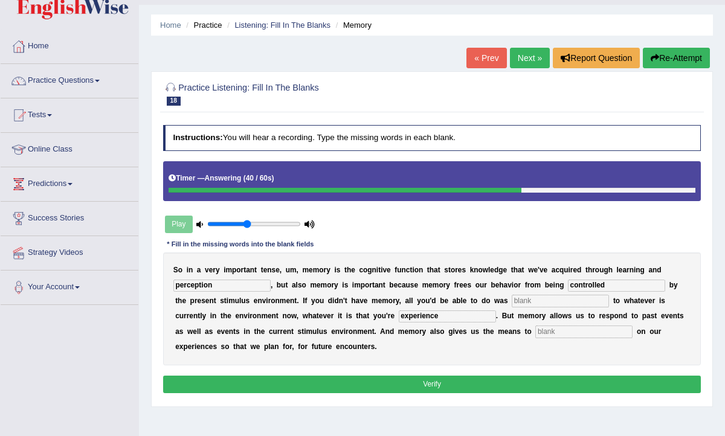
click at [387, 355] on div "S o i n a v e r y i m p o r t a n t t e n s e , u m , m e m o r y i s t h e c o…" at bounding box center [432, 308] width 538 height 113
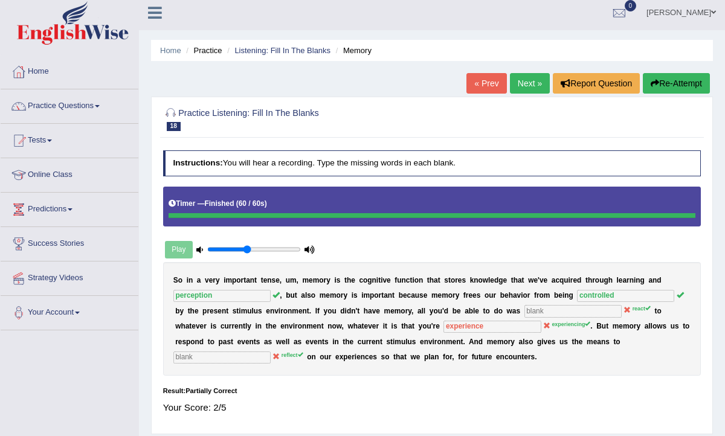
scroll to position [22, 0]
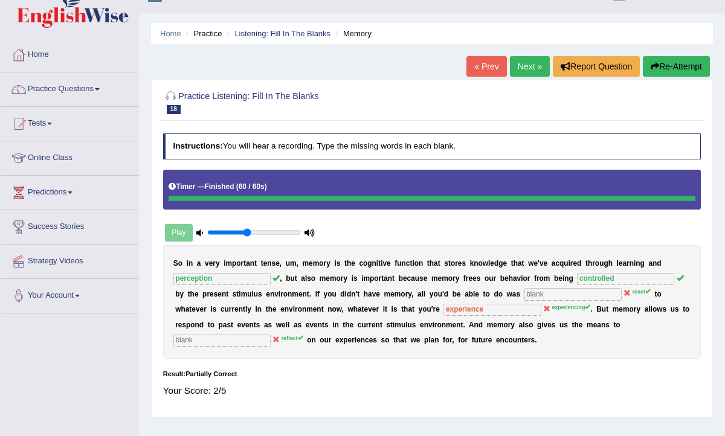
click at [525, 69] on link "Next »" at bounding box center [530, 66] width 40 height 21
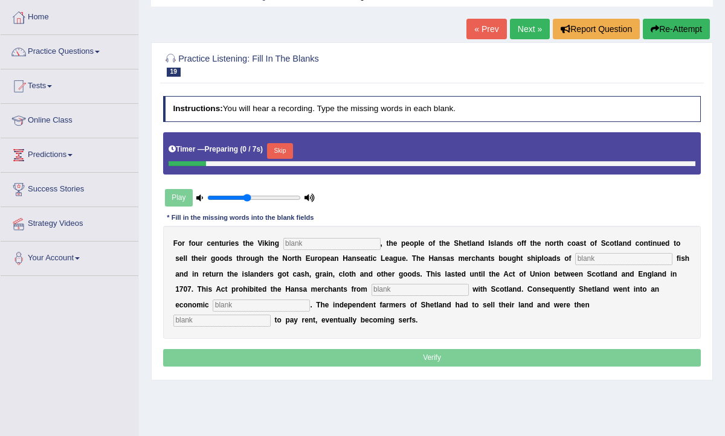
scroll to position [70, 0]
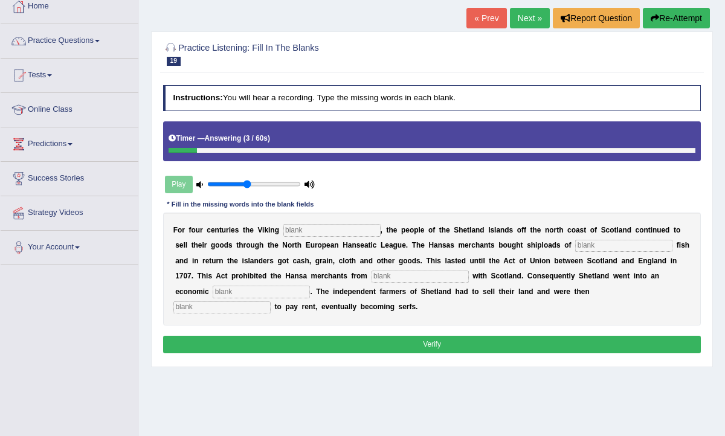
click at [271, 301] on input "text" at bounding box center [221, 307] width 97 height 12
type input "obligated"
click at [222, 292] on input "text" at bounding box center [261, 292] width 97 height 12
type input "depression"
click at [371, 276] on input "text" at bounding box center [419, 277] width 97 height 12
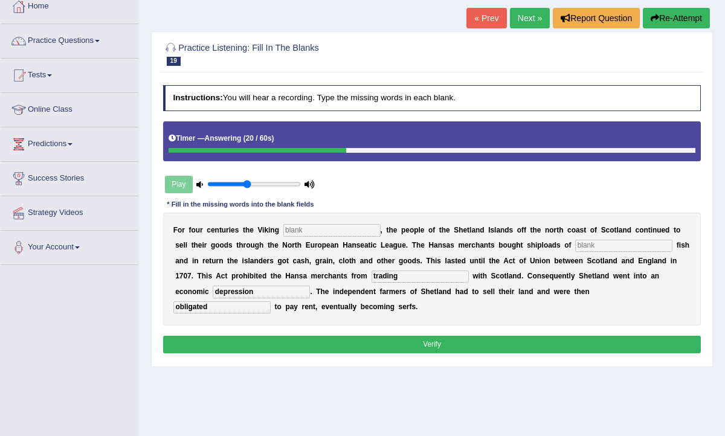
type input "trading"
click at [582, 242] on input "text" at bounding box center [623, 246] width 97 height 12
type input "salted"
click at [313, 227] on input "text" at bounding box center [331, 230] width 97 height 12
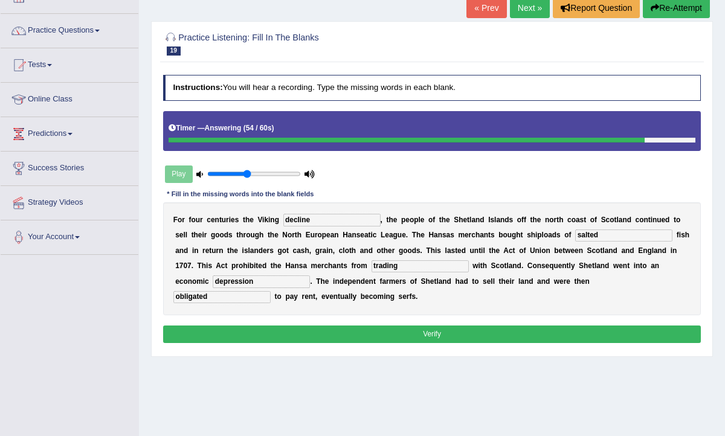
type input "decline"
click at [219, 283] on input "depression" at bounding box center [261, 281] width 97 height 12
type input "depression"
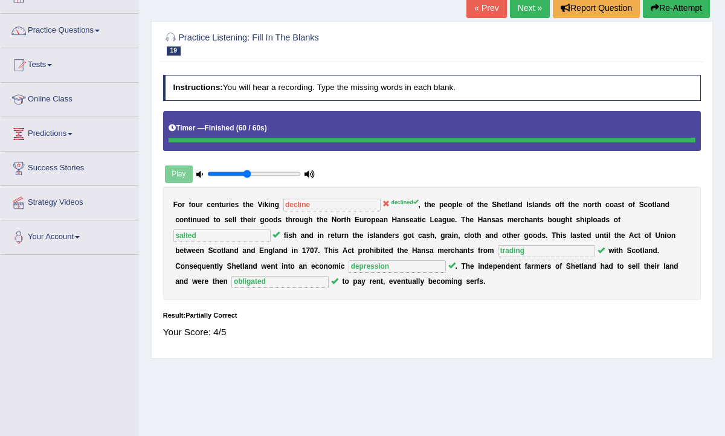
click at [517, 9] on link "Next »" at bounding box center [530, 8] width 40 height 21
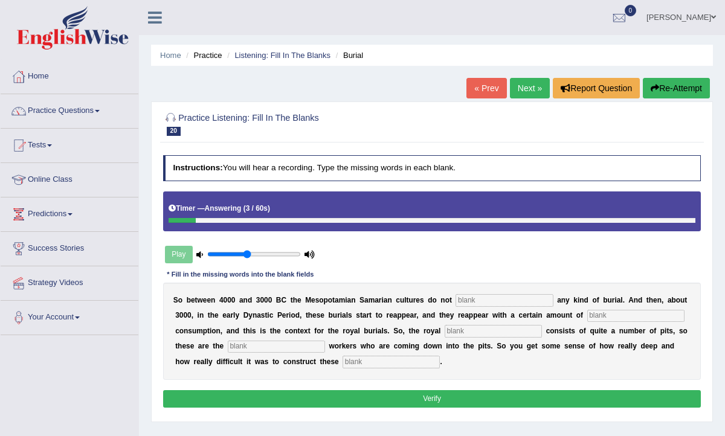
click at [342, 366] on input "text" at bounding box center [390, 362] width 97 height 12
type input "chambers"
click at [480, 332] on input "text" at bounding box center [493, 331] width 97 height 12
type input "cemetery"
click at [499, 301] on input "text" at bounding box center [503, 300] width 97 height 12
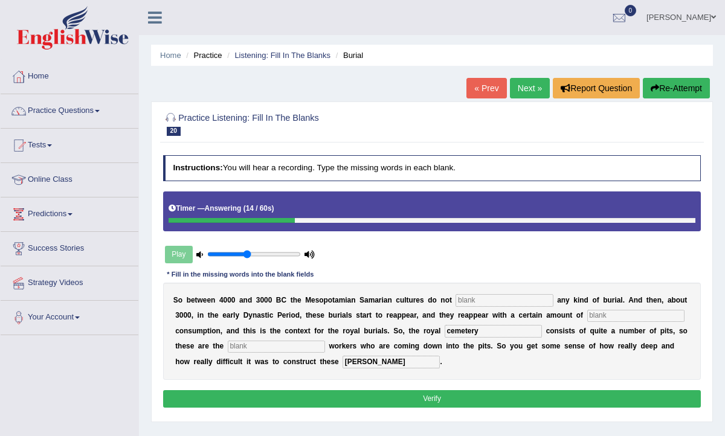
click at [613, 317] on input "text" at bounding box center [635, 316] width 97 height 12
click at [510, 300] on input "text" at bounding box center [503, 300] width 97 height 12
type input "practice"
click at [631, 315] on input "text" at bounding box center [635, 316] width 97 height 12
type input "conbigous"
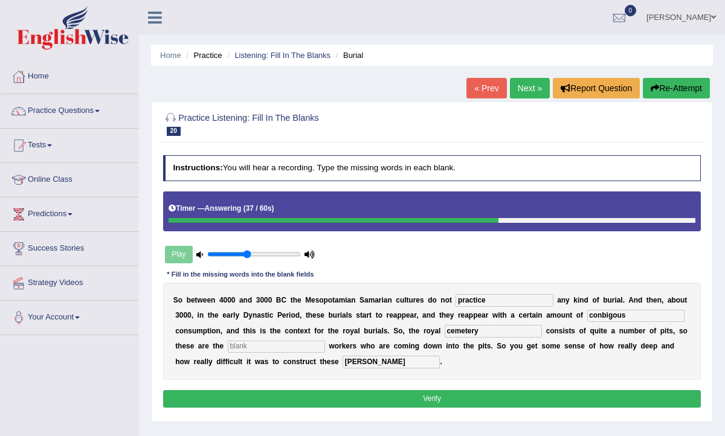
click at [275, 343] on input "text" at bounding box center [276, 347] width 97 height 12
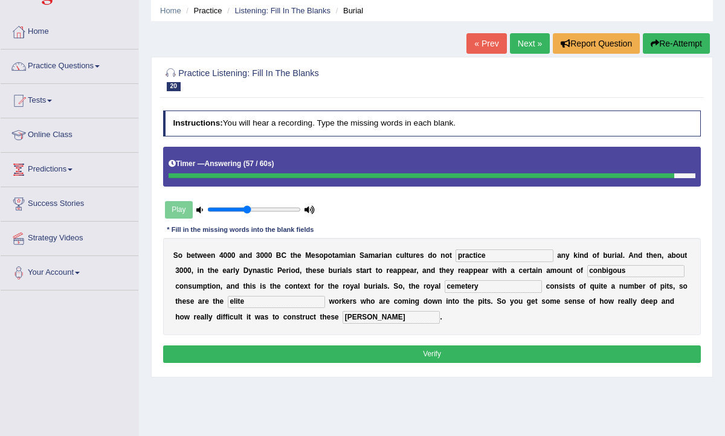
scroll to position [46, 0]
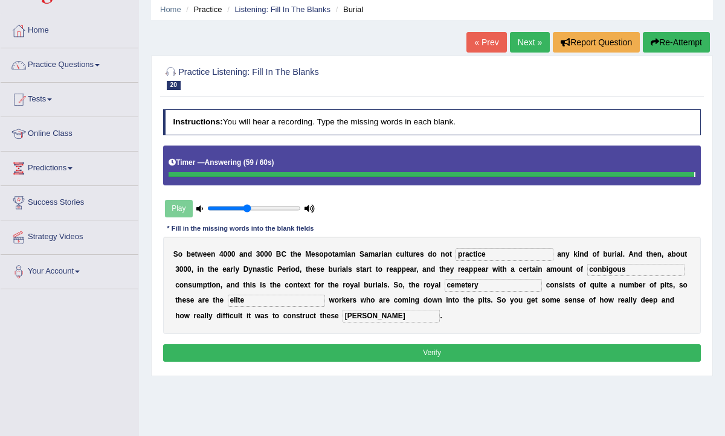
type input "elite"
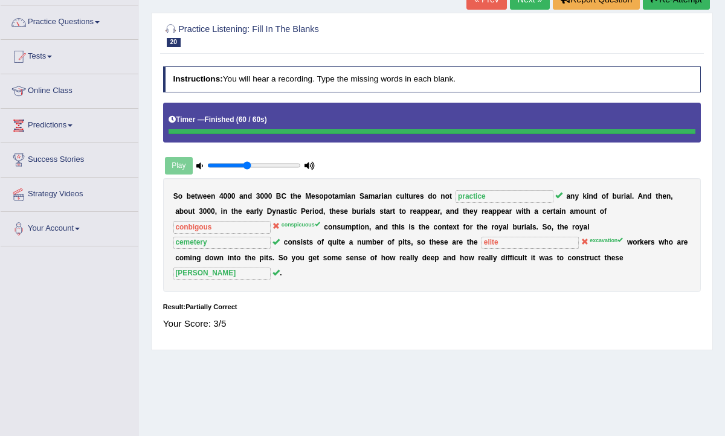
scroll to position [85, 0]
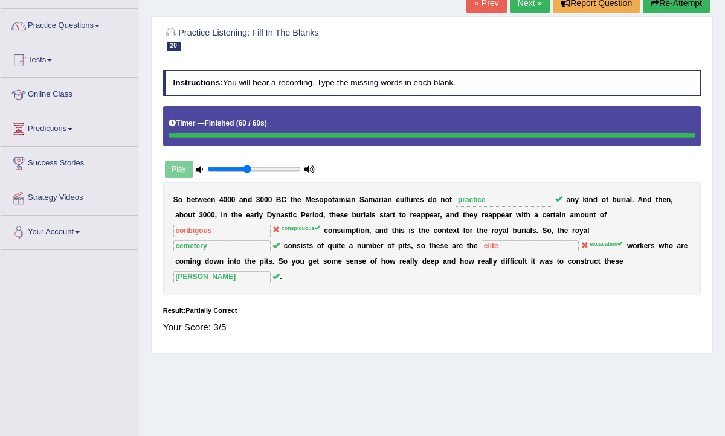
click at [518, 9] on link "Next »" at bounding box center [530, 3] width 40 height 21
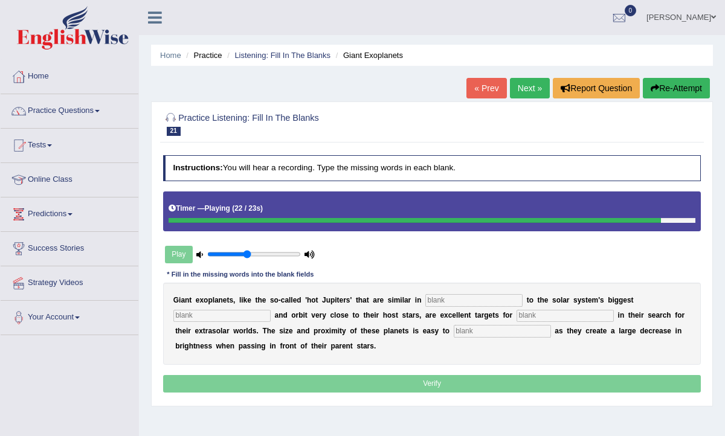
click at [454, 332] on input "text" at bounding box center [502, 331] width 97 height 12
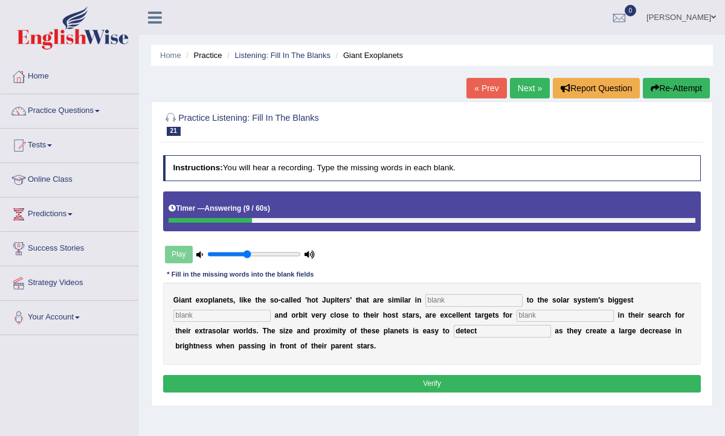
type input "detect"
click at [543, 317] on input "text" at bounding box center [564, 316] width 97 height 12
click at [562, 318] on input "text" at bounding box center [564, 316] width 97 height 12
type input "astronomores"
click at [443, 298] on input "text" at bounding box center [473, 300] width 97 height 12
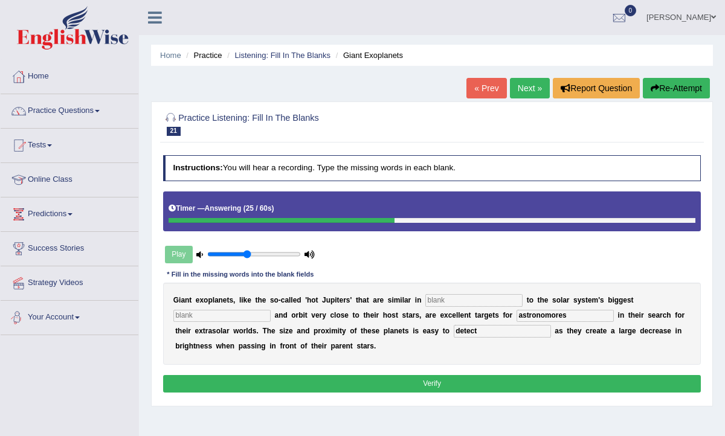
click at [204, 313] on input "text" at bounding box center [221, 316] width 97 height 12
type input "planet"
click at [451, 300] on input "text" at bounding box center [473, 300] width 97 height 12
click at [462, 303] on input "text" at bounding box center [473, 300] width 97 height 12
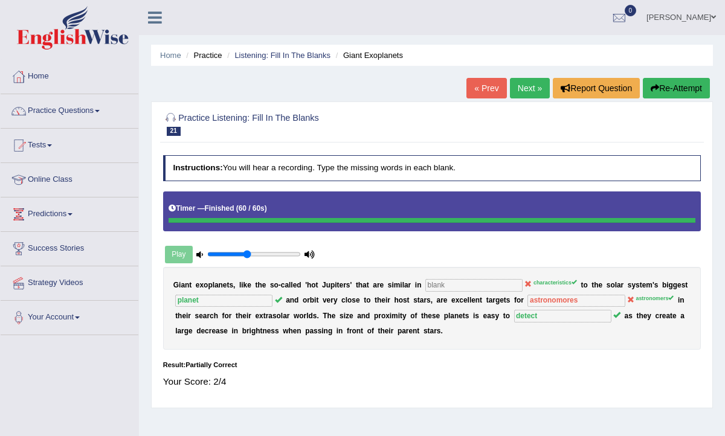
click at [521, 89] on link "Next »" at bounding box center [530, 88] width 40 height 21
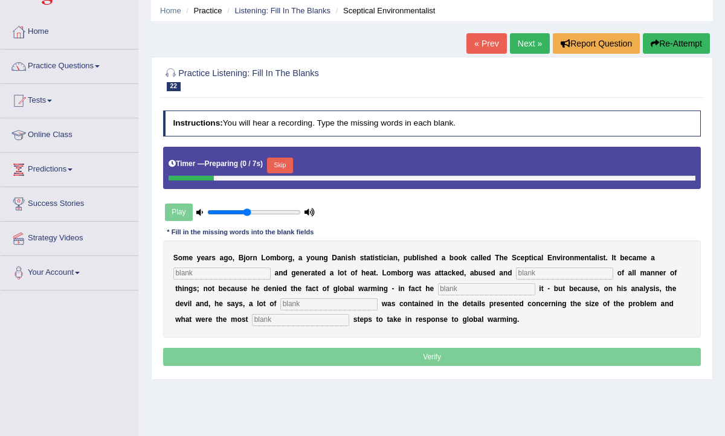
scroll to position [45, 0]
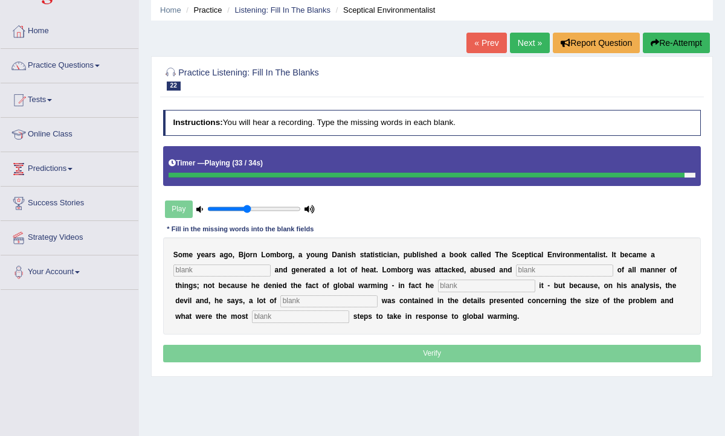
click at [252, 315] on input "text" at bounding box center [300, 316] width 97 height 12
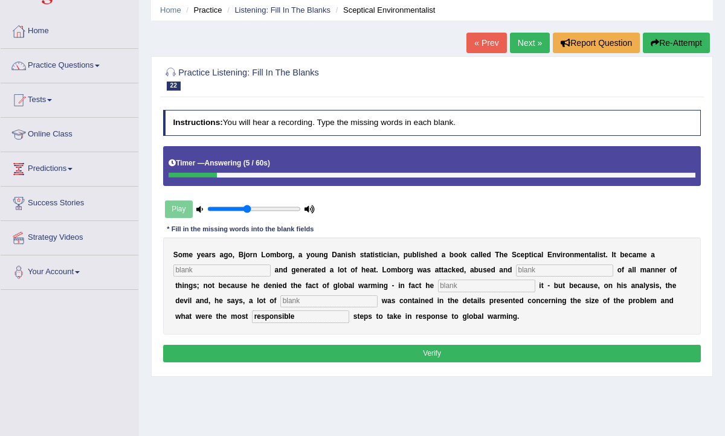
type input "responsible"
click at [230, 268] on input "text" at bounding box center [221, 271] width 97 height 12
type input "best"
click at [535, 269] on input "text" at bounding box center [564, 271] width 97 height 12
type input "accused"
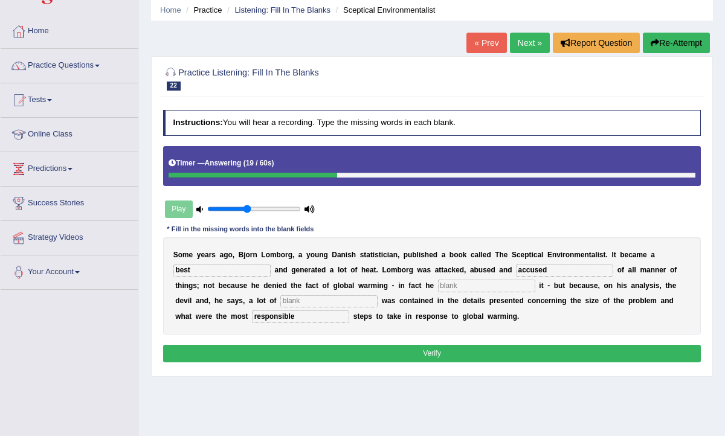
click at [438, 284] on input "text" at bounding box center [486, 286] width 97 height 12
type input "affirmed"
click at [280, 301] on input "text" at bounding box center [328, 301] width 97 height 12
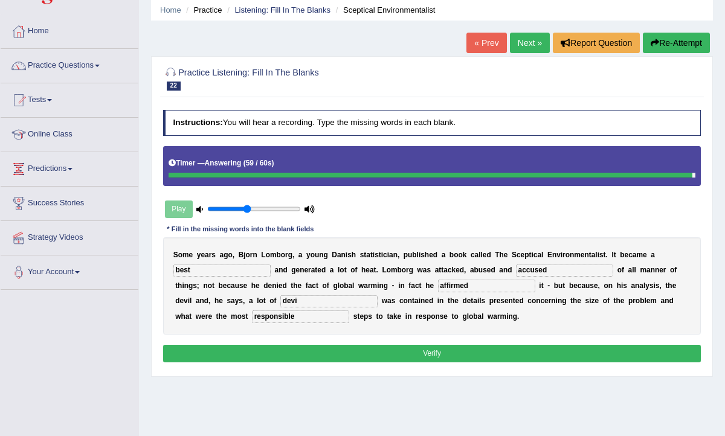
type input "devi"
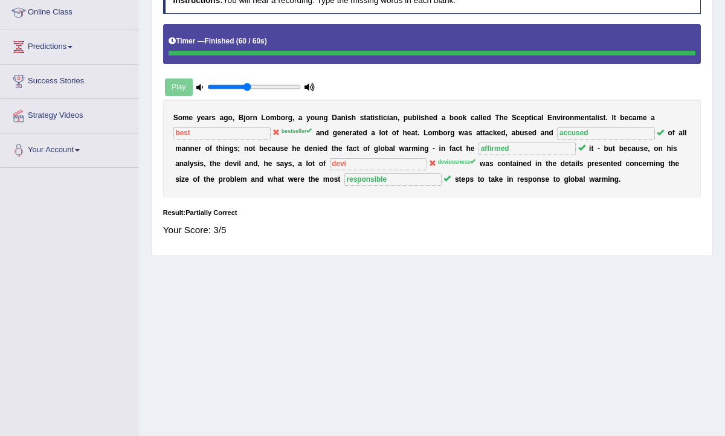
scroll to position [0, 0]
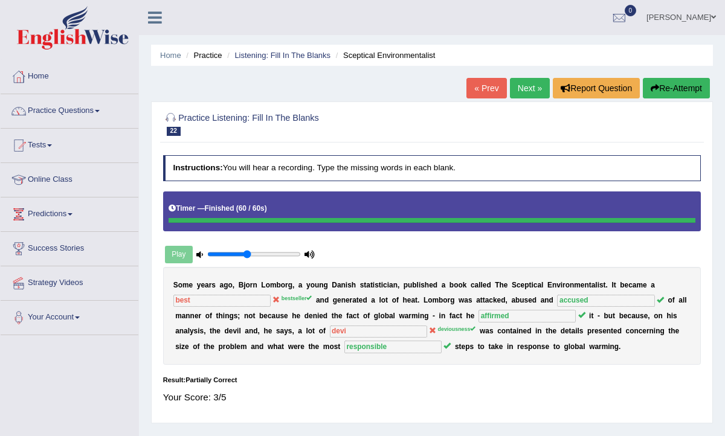
click at [519, 84] on link "Next »" at bounding box center [530, 88] width 40 height 21
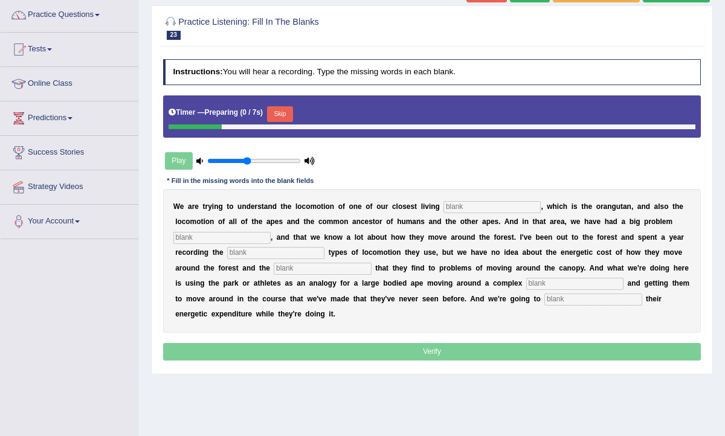
scroll to position [106, 0]
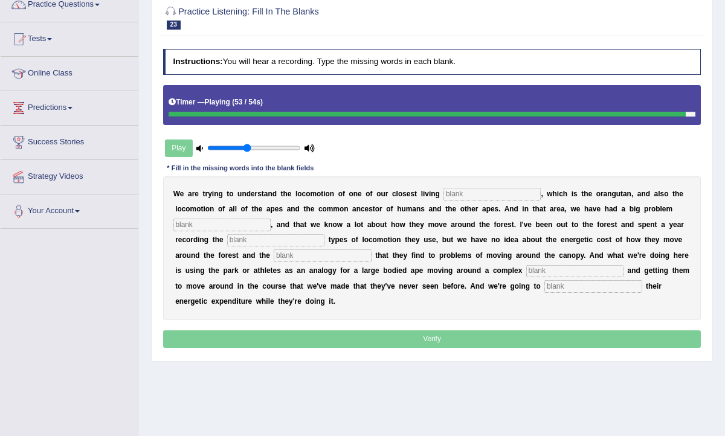
click at [576, 286] on input "text" at bounding box center [592, 286] width 97 height 12
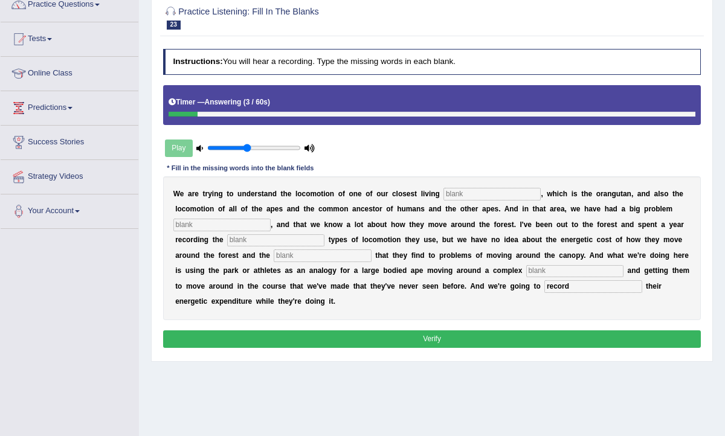
type input "record"
click at [564, 273] on input "text" at bounding box center [574, 271] width 97 height 12
type input "environment"
click at [496, 191] on input "text" at bounding box center [491, 194] width 97 height 12
type input "relatives"
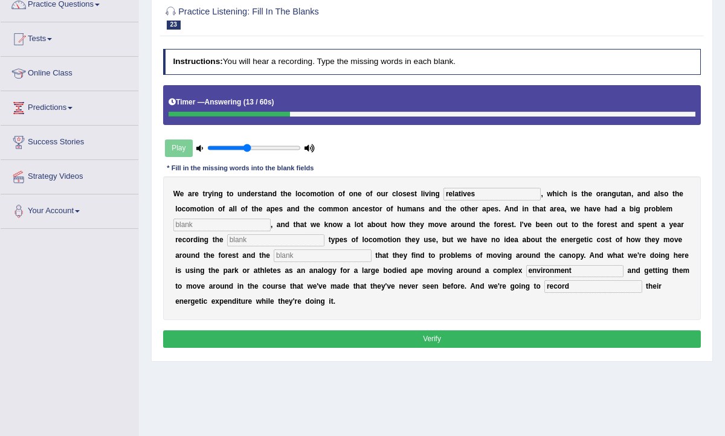
click at [223, 223] on input "text" at bounding box center [221, 225] width 97 height 12
type input "traditionally"
click at [280, 241] on input "text" at bounding box center [275, 240] width 97 height 12
type input "different"
click at [303, 257] on input "text" at bounding box center [322, 255] width 97 height 12
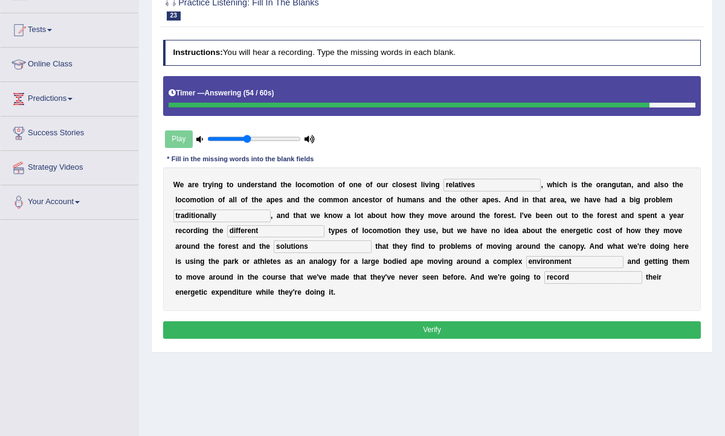
scroll to position [117, 0]
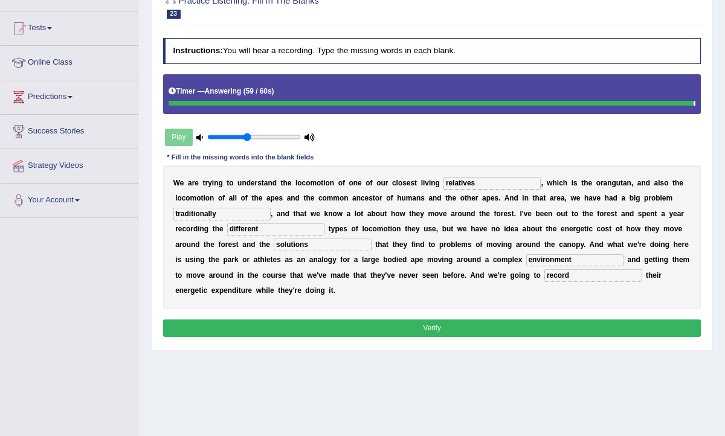
type input "solutions"
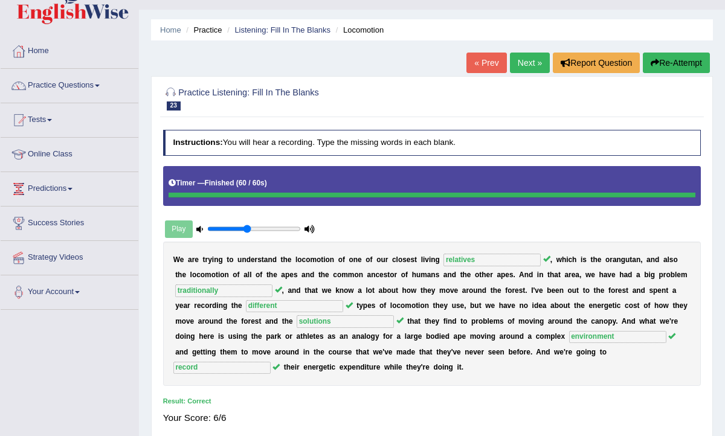
scroll to position [13, 0]
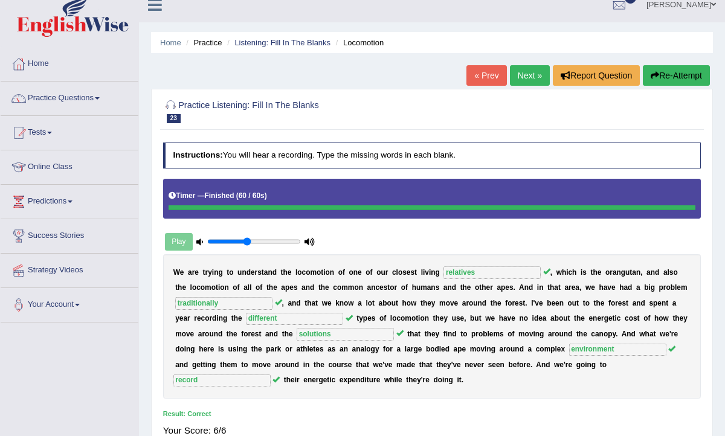
click at [523, 80] on link "Next »" at bounding box center [530, 75] width 40 height 21
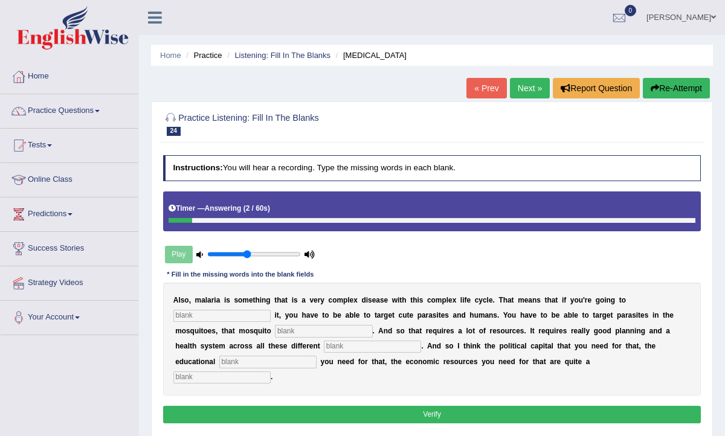
click at [271, 371] on input "text" at bounding box center [221, 377] width 97 height 12
type input "challenge"
click at [219, 365] on input "text" at bounding box center [267, 362] width 97 height 12
type input "infrastructures"
click at [214, 317] on input "text" at bounding box center [221, 316] width 97 height 12
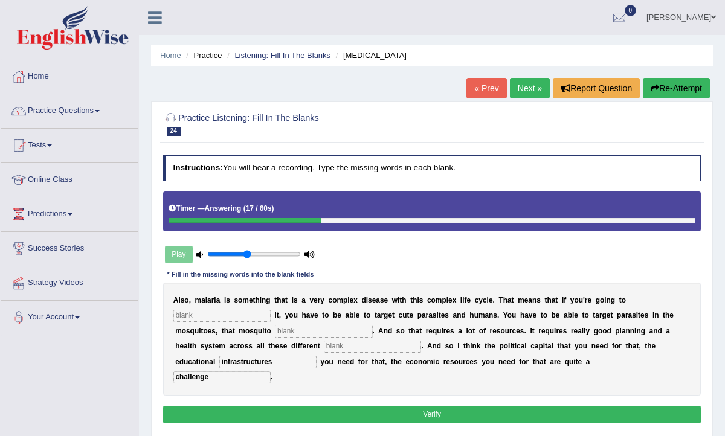
click at [292, 325] on input "text" at bounding box center [323, 331] width 97 height 12
type input "population"
click at [190, 311] on input "text" at bounding box center [221, 316] width 97 height 12
type input "eliminate"
click at [324, 346] on input "text" at bounding box center [372, 347] width 97 height 12
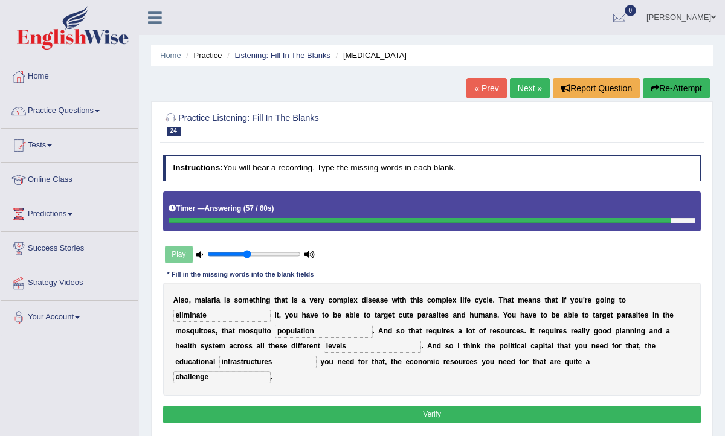
type input "levels"
click at [324, 330] on input "population" at bounding box center [323, 331] width 97 height 12
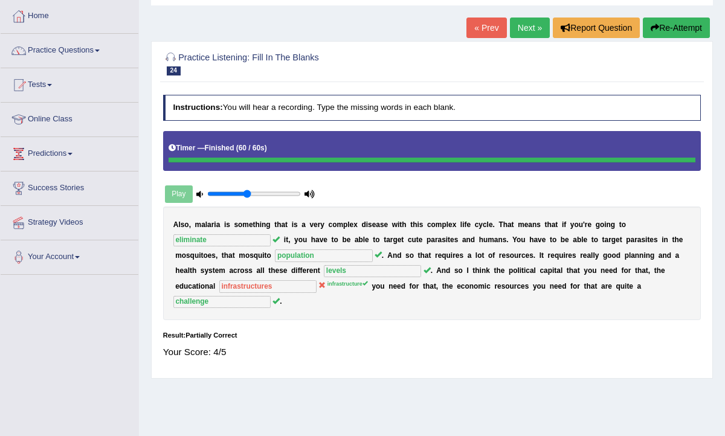
scroll to position [61, 0]
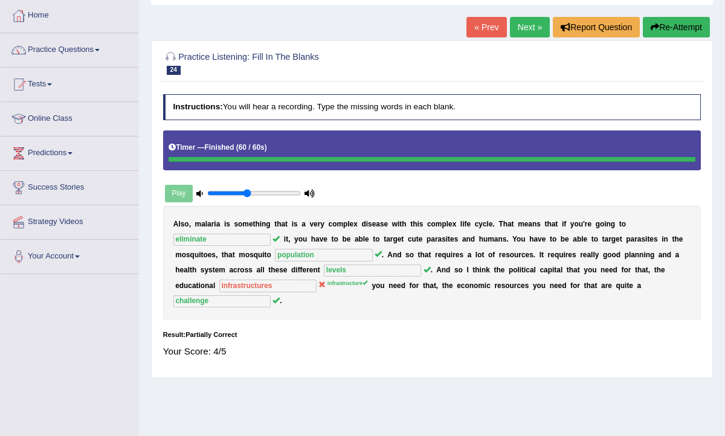
click at [519, 29] on link "Next »" at bounding box center [530, 27] width 40 height 21
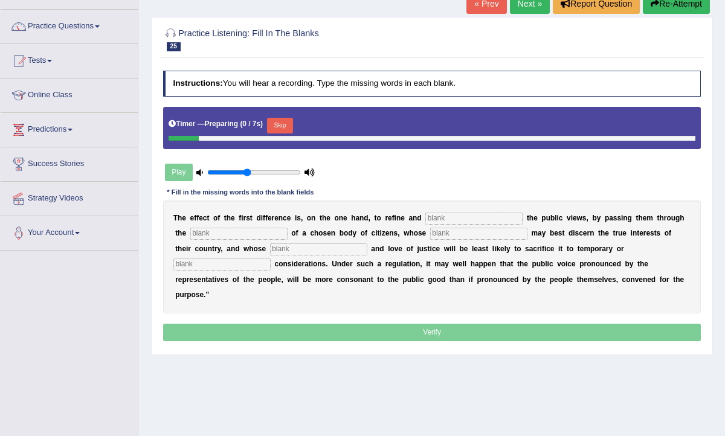
scroll to position [86, 0]
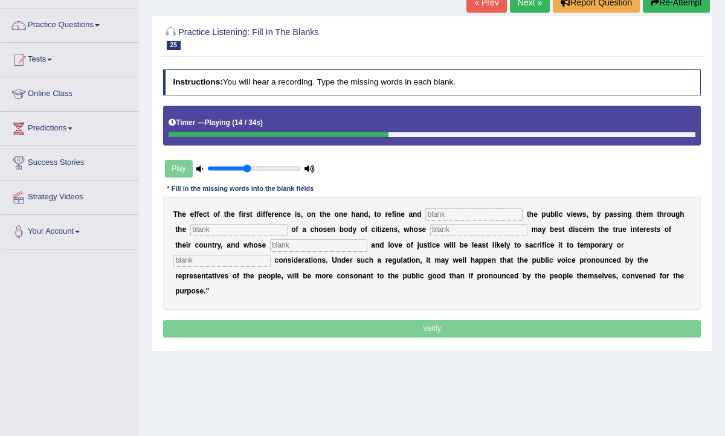
click at [483, 8] on link "« Prev" at bounding box center [486, 2] width 40 height 21
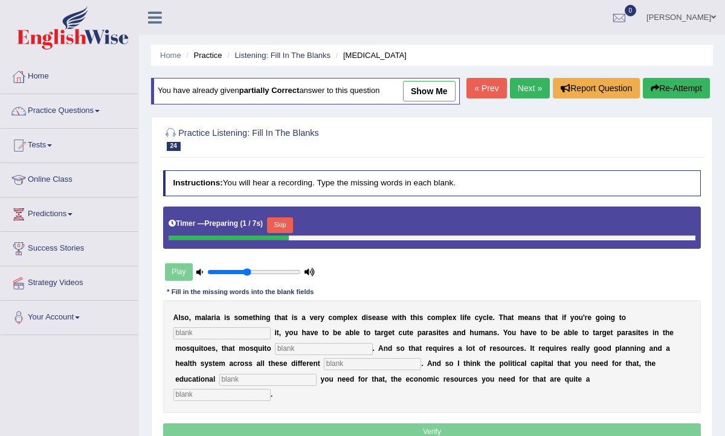
click at [518, 115] on div "Home Practice Listening: Fill In The Blanks Malaria You have already given part…" at bounding box center [432, 302] width 586 height 604
click at [520, 98] on link "Next »" at bounding box center [530, 88] width 40 height 21
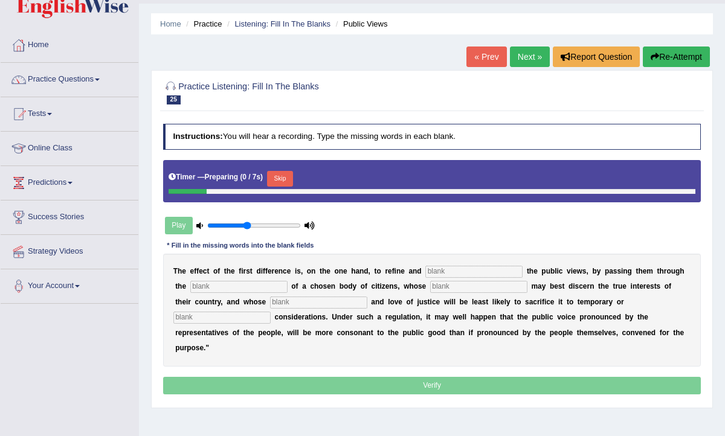
scroll to position [66, 0]
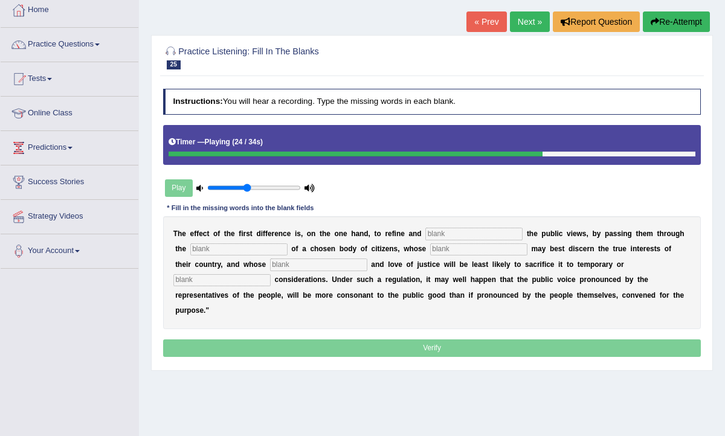
click at [271, 274] on input "text" at bounding box center [221, 280] width 97 height 12
type input "partial"
click at [290, 268] on input "text" at bounding box center [318, 265] width 97 height 12
type input "patriotism"
click at [484, 226] on div "T h e e f f e c t o f t h e f i r s t d i f f e r e n c e i s , o n t h e o n e…" at bounding box center [432, 272] width 538 height 113
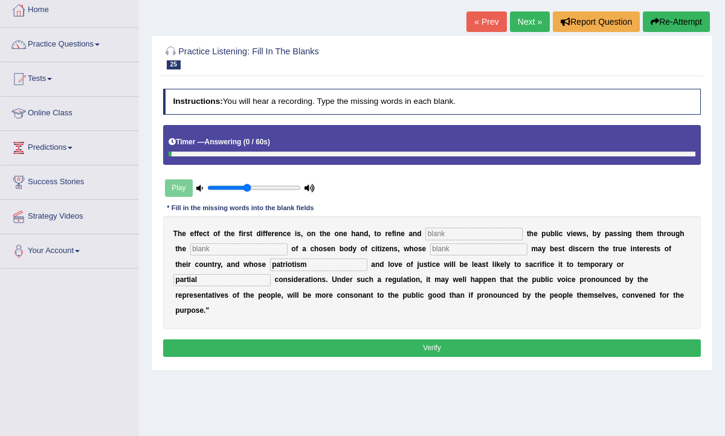
click at [484, 226] on div "T h e e f f e c t o f t h e f i r s t d i f f e r e n c e i s , o n t h e o n e…" at bounding box center [432, 272] width 538 height 113
click at [477, 230] on input "text" at bounding box center [473, 234] width 97 height 12
type input "enlarge"
click at [219, 239] on div "T h e e f f e c t o f t h e f i r s t d i f f e r e n c e i s , o n t h e o n e…" at bounding box center [432, 272] width 538 height 113
click at [219, 247] on input "text" at bounding box center [238, 249] width 97 height 12
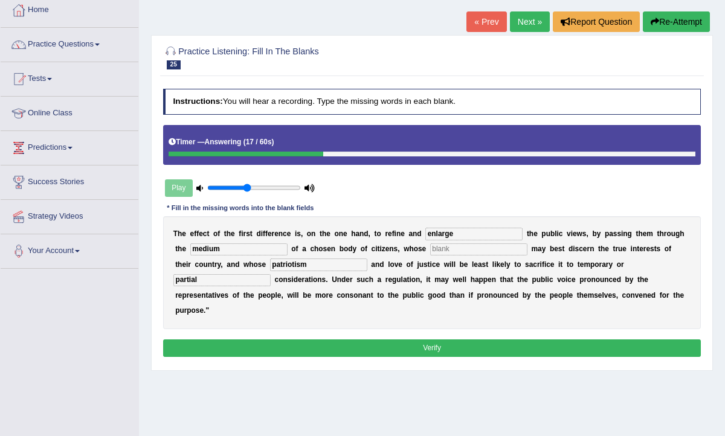
type input "medium"
click at [443, 251] on input "text" at bounding box center [478, 249] width 97 height 12
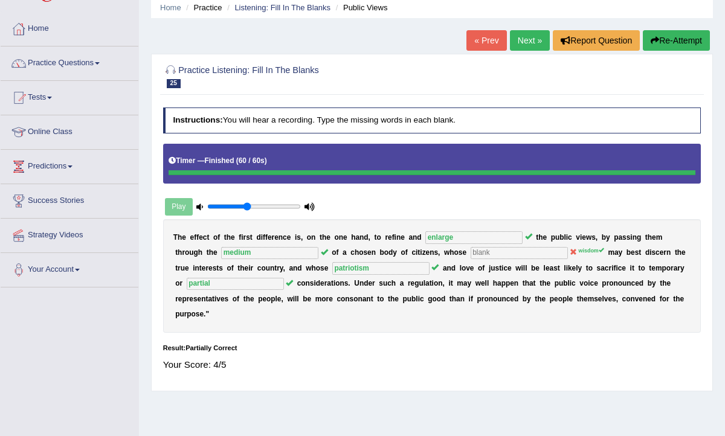
scroll to position [0, 0]
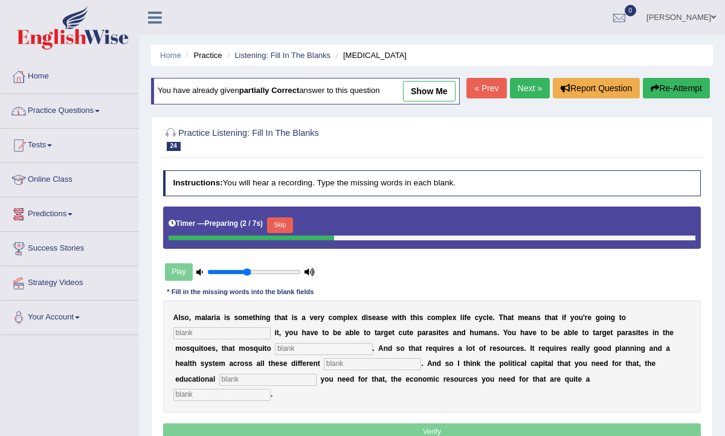
click at [53, 116] on link "Practice Questions" at bounding box center [70, 109] width 138 height 30
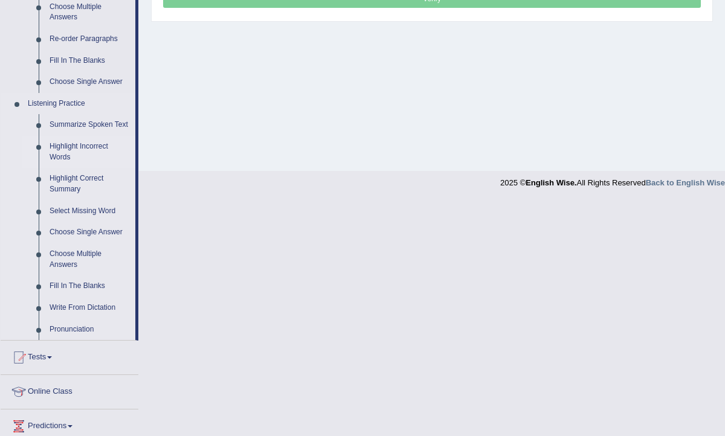
scroll to position [434, 0]
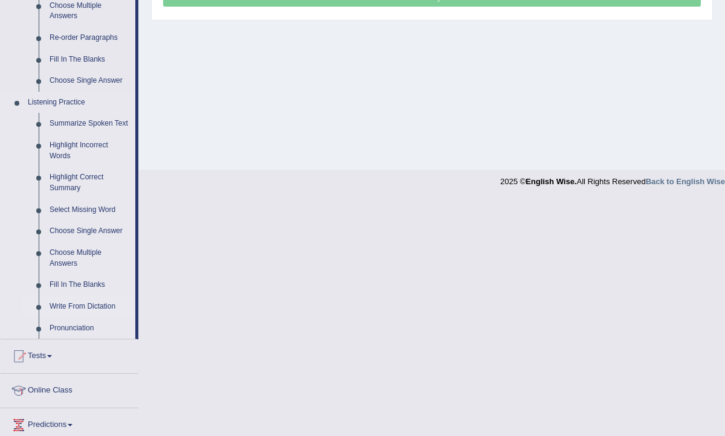
click at [82, 318] on link "Write From Dictation" at bounding box center [89, 307] width 91 height 22
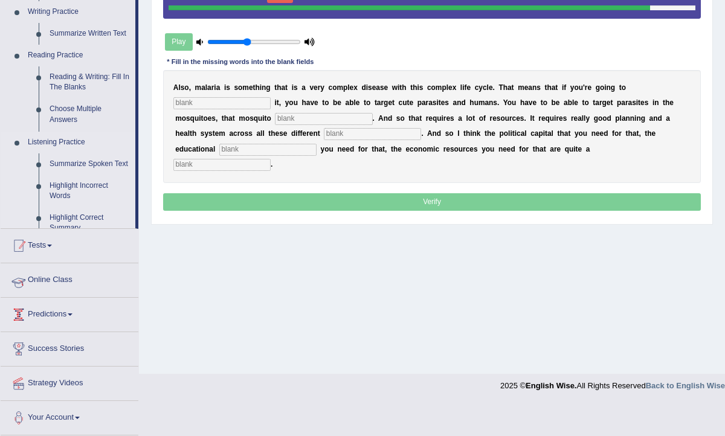
scroll to position [198, 0]
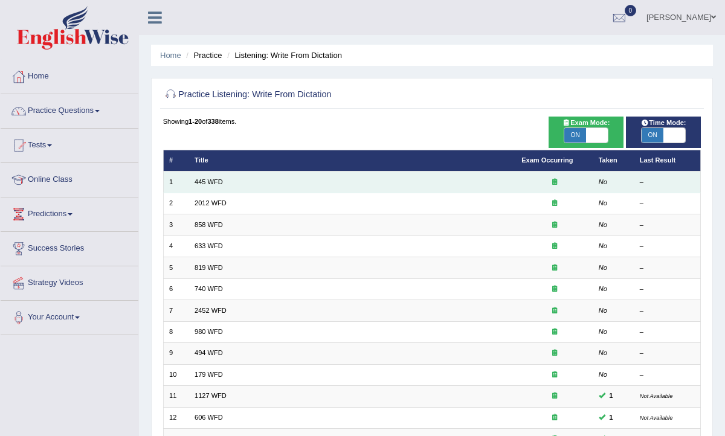
click at [234, 184] on td "445 WFD" at bounding box center [352, 182] width 327 height 21
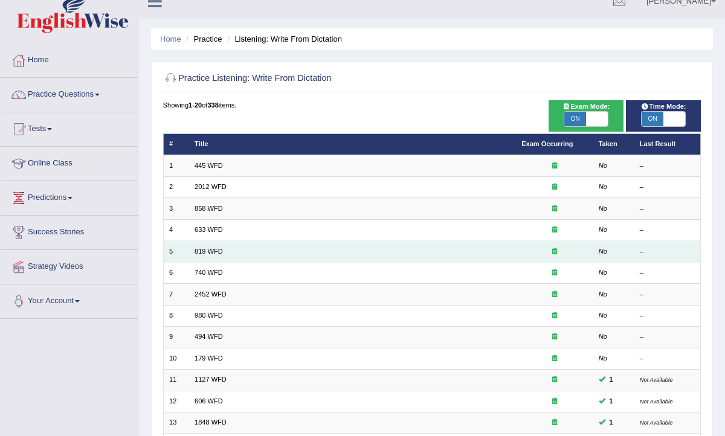
scroll to position [6, 0]
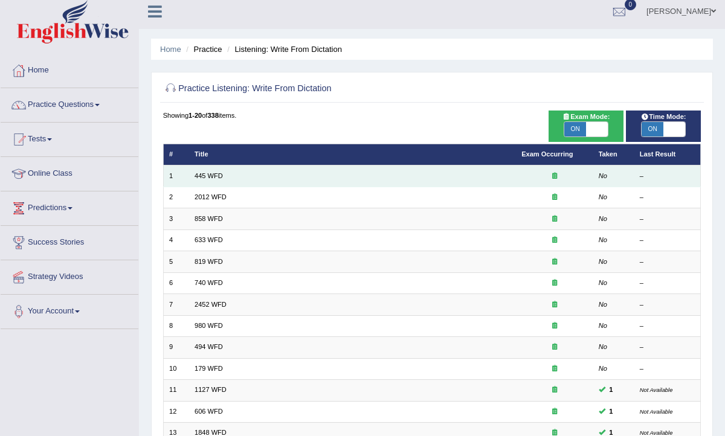
click at [205, 181] on td "445 WFD" at bounding box center [352, 176] width 327 height 21
click at [226, 179] on td "445 WFD" at bounding box center [352, 176] width 327 height 21
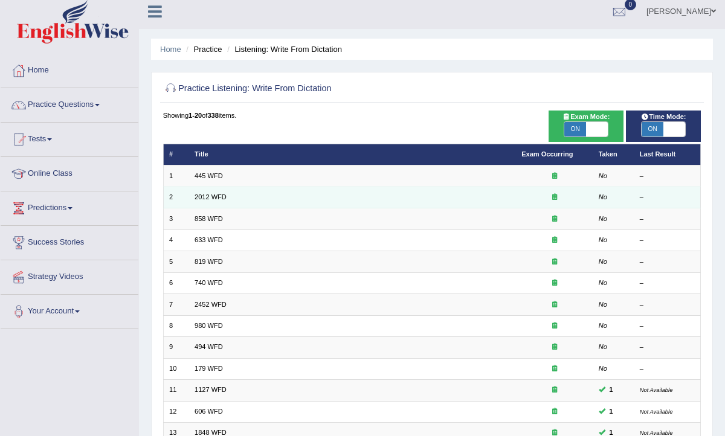
click at [205, 202] on td "2012 WFD" at bounding box center [352, 197] width 327 height 21
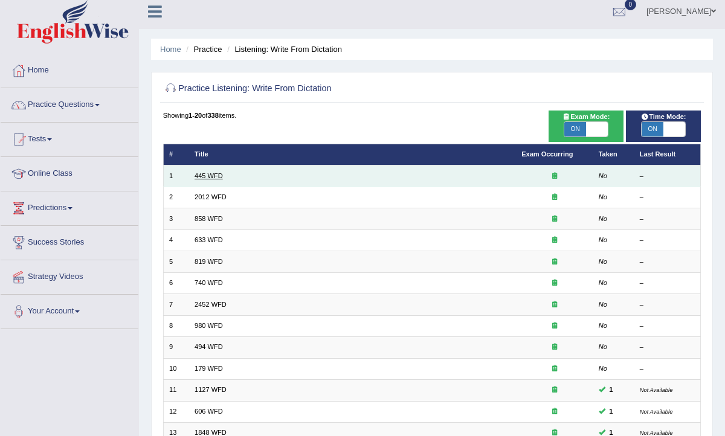
click at [202, 176] on link "445 WFD" at bounding box center [208, 175] width 28 height 7
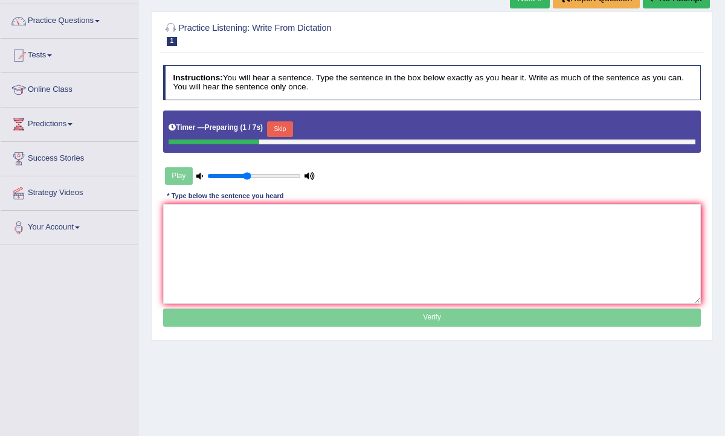
scroll to position [116, 0]
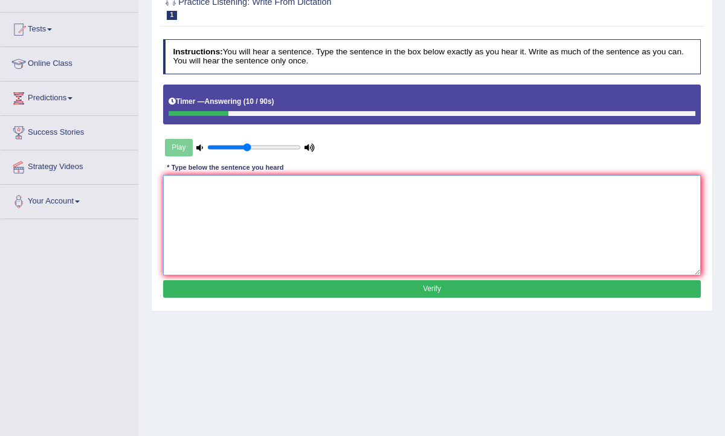
click at [190, 197] on textarea at bounding box center [432, 225] width 538 height 100
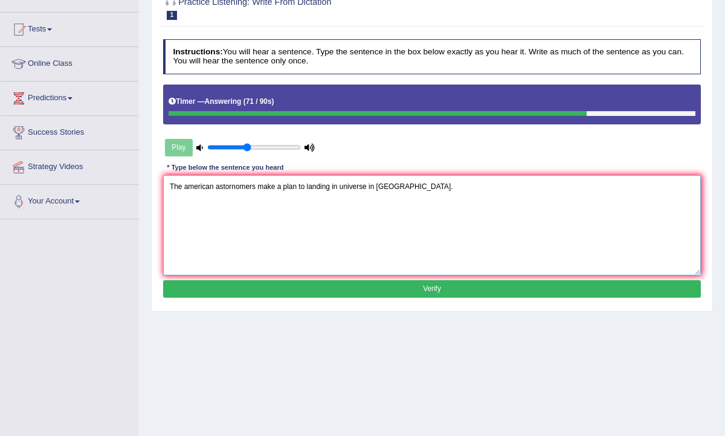
click at [341, 185] on textarea "The american astornomers make a plan to landing in universe in Mars." at bounding box center [432, 225] width 538 height 100
type textarea "The american astornomers make a plan to landing in the universe in Mars."
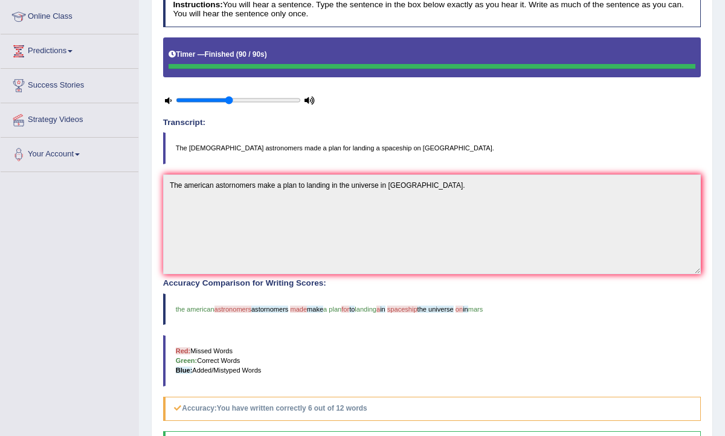
scroll to position [0, 0]
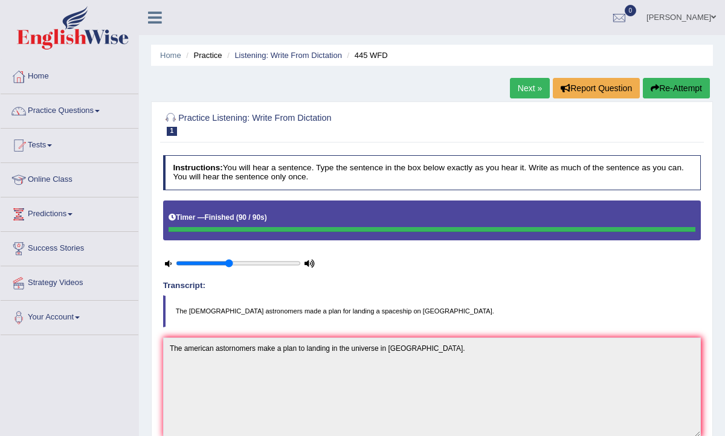
click at [522, 92] on link "Next »" at bounding box center [530, 88] width 40 height 21
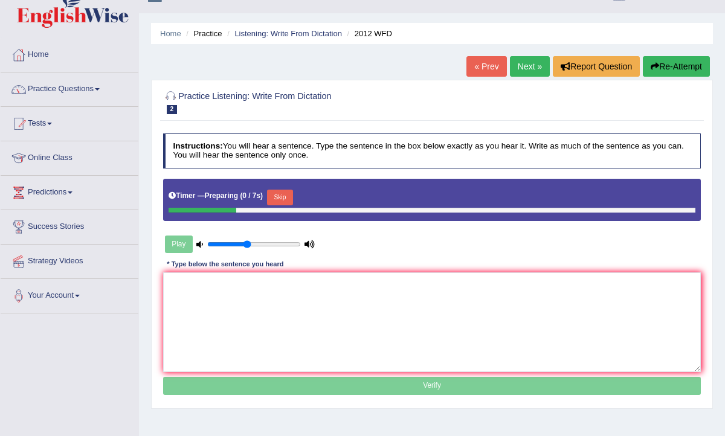
scroll to position [27, 0]
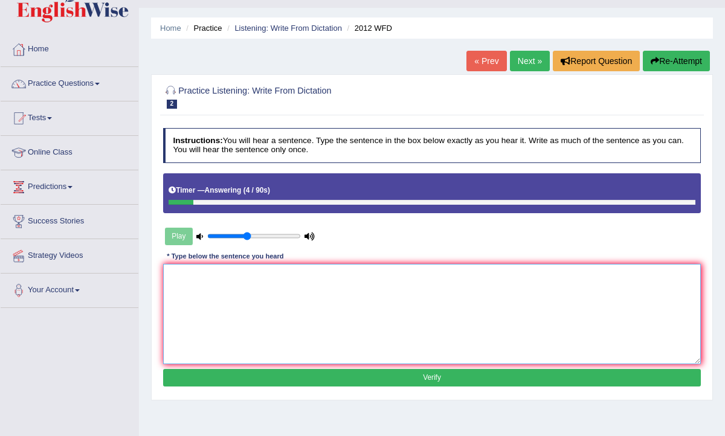
click at [302, 272] on textarea at bounding box center [432, 314] width 538 height 100
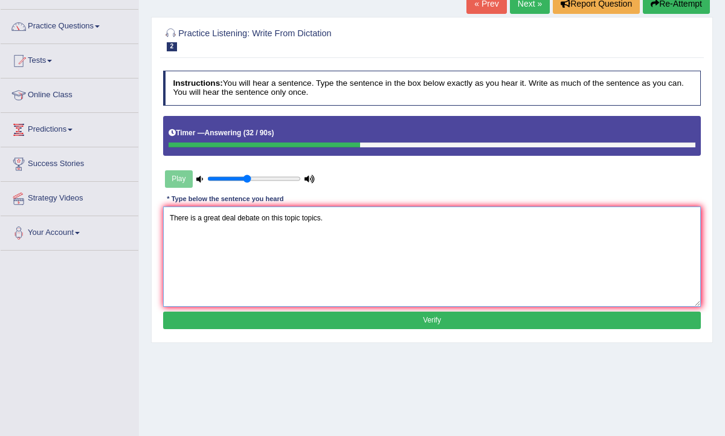
scroll to position [90, 0]
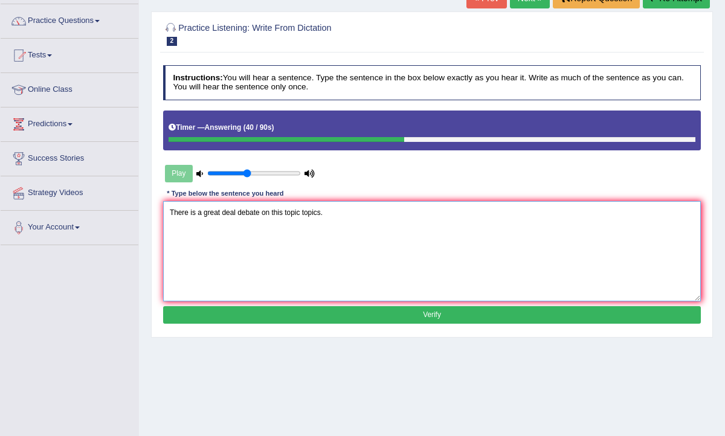
type textarea "There is a great deal debate on this topic topics."
click at [402, 318] on button "Verify" at bounding box center [432, 315] width 538 height 18
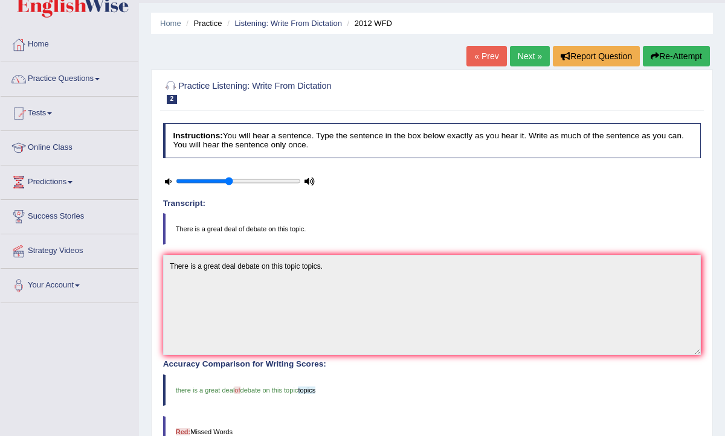
scroll to position [21, 0]
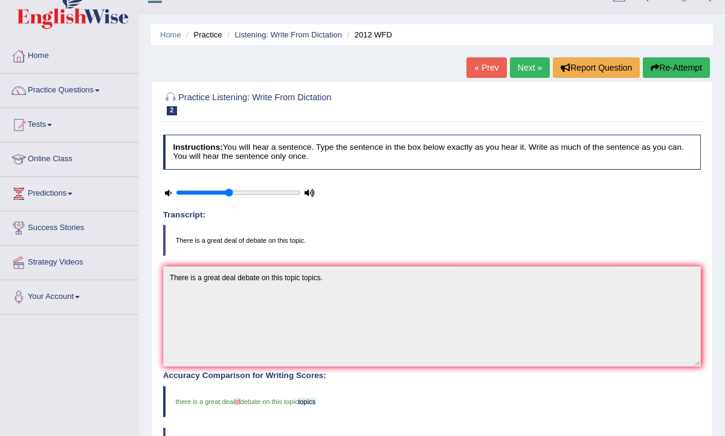
click at [520, 63] on link "Next »" at bounding box center [530, 67] width 40 height 21
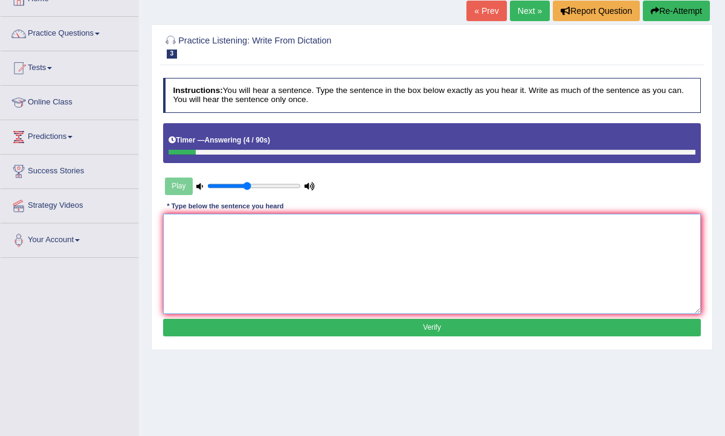
click at [255, 246] on textarea at bounding box center [432, 264] width 538 height 100
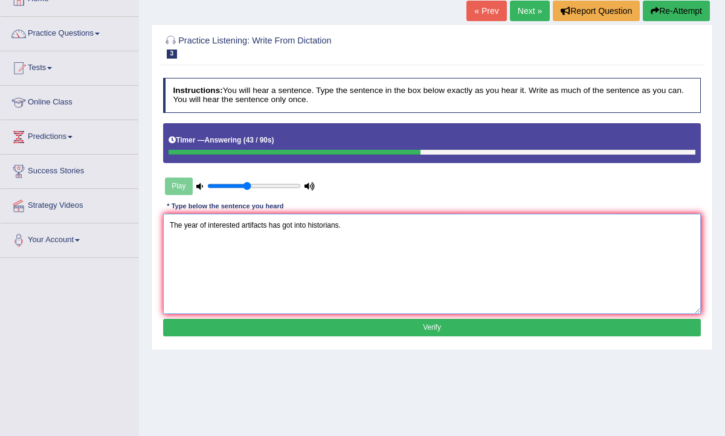
type textarea "The year of interested artifacts has got into historians."
click at [417, 329] on button "Verify" at bounding box center [432, 328] width 538 height 18
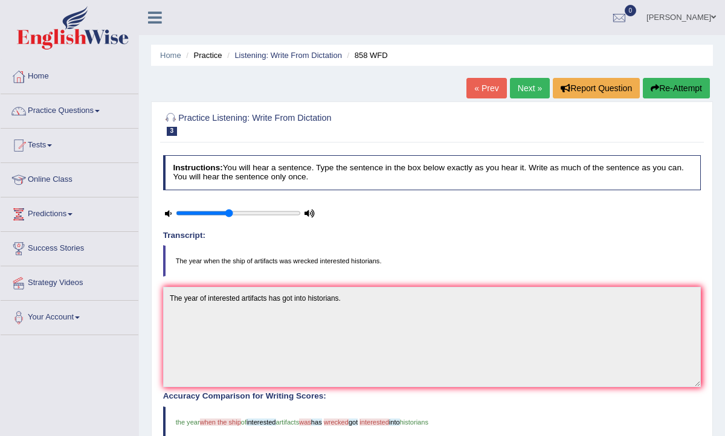
click at [523, 89] on link "Next »" at bounding box center [530, 88] width 40 height 21
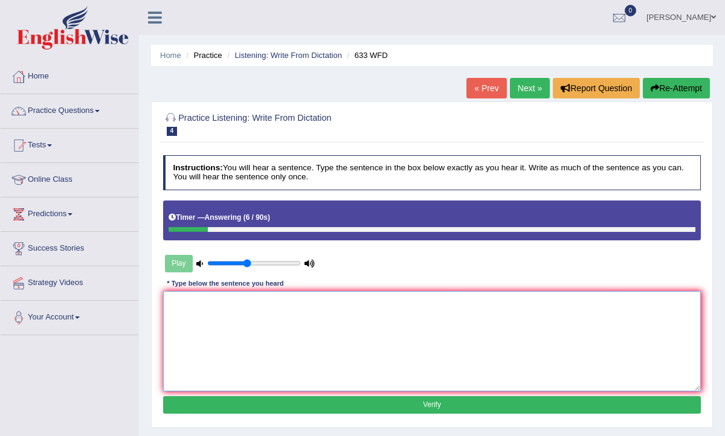
click at [309, 332] on textarea at bounding box center [432, 341] width 538 height 100
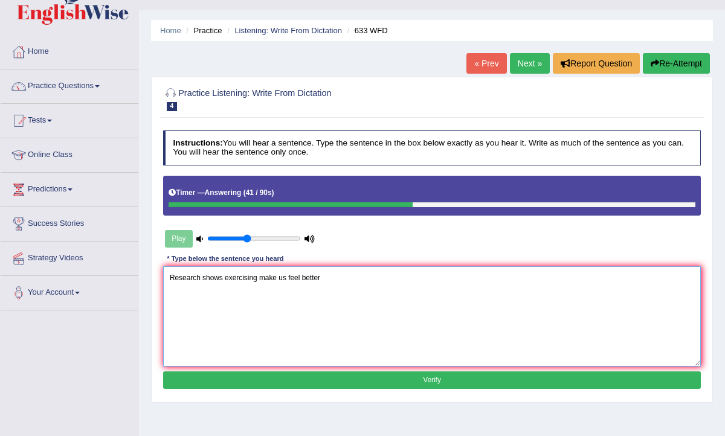
scroll to position [26, 0]
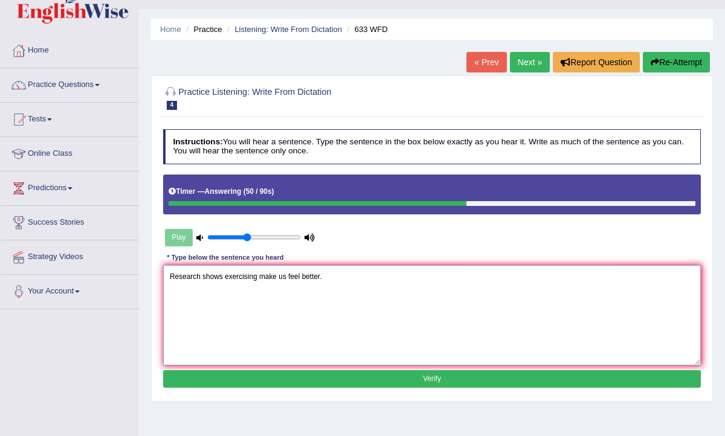
click at [223, 275] on textarea "Research shows exercising make us feel better." at bounding box center [432, 315] width 538 height 100
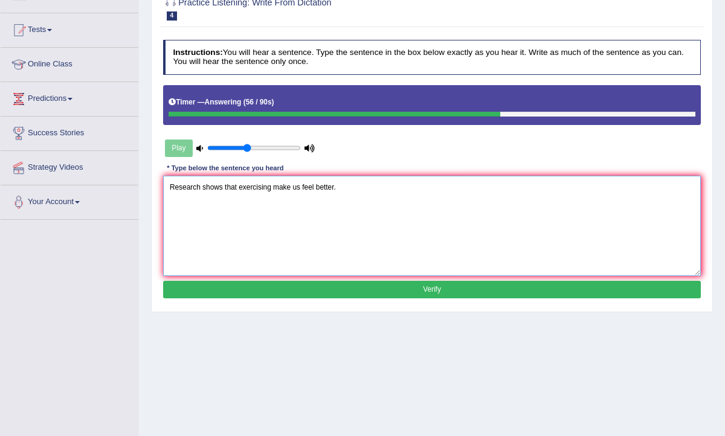
scroll to position [115, 0]
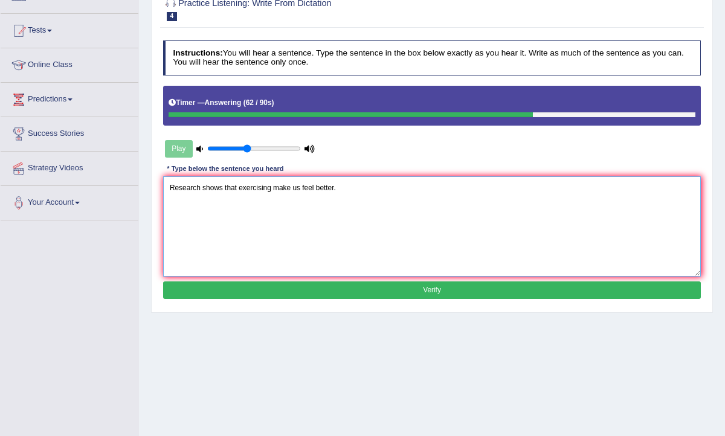
type textarea "Research shows that exercising make us feel better."
click at [439, 288] on button "Verify" at bounding box center [432, 290] width 538 height 18
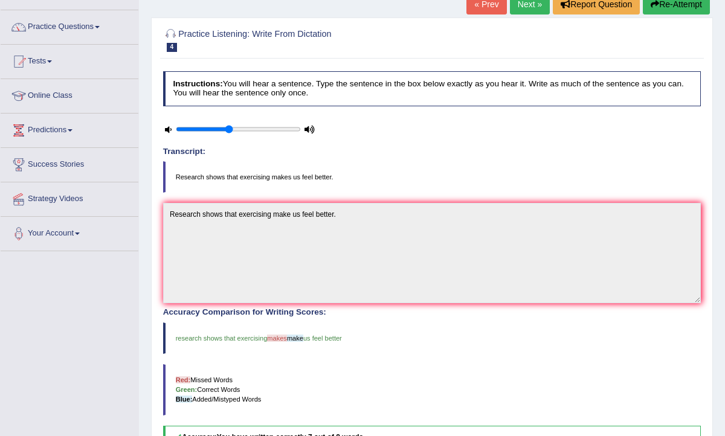
scroll to position [0, 0]
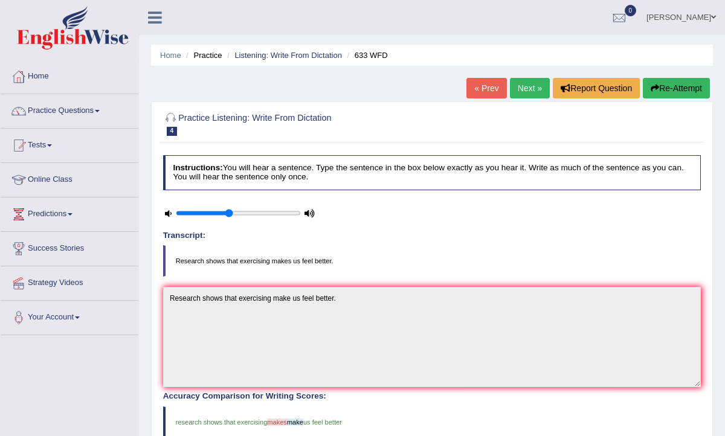
click at [519, 85] on link "Next »" at bounding box center [530, 88] width 40 height 21
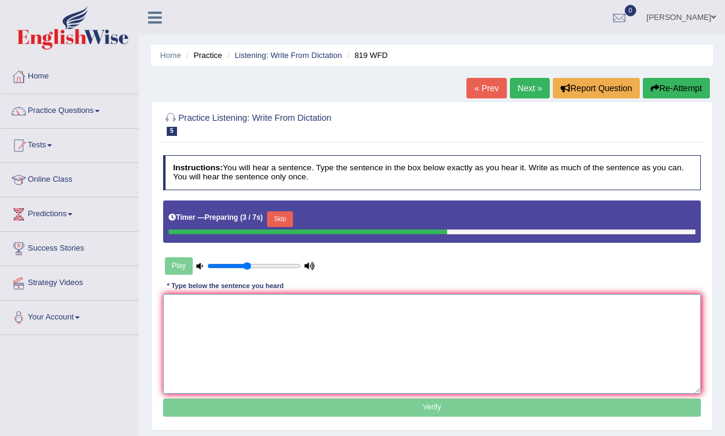
click at [242, 342] on textarea at bounding box center [432, 344] width 538 height 100
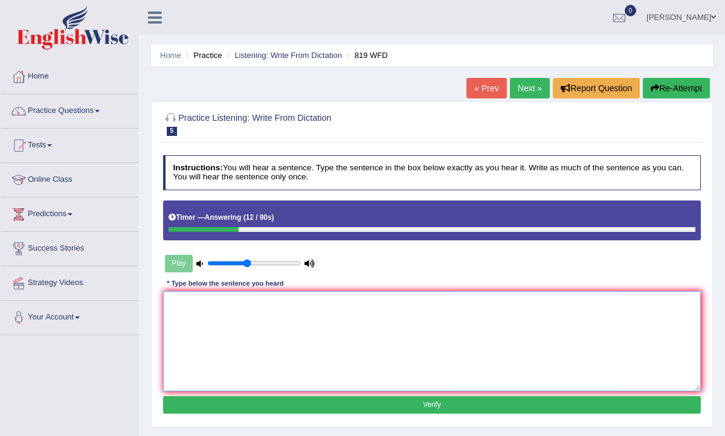
click at [202, 339] on textarea at bounding box center [432, 341] width 538 height 100
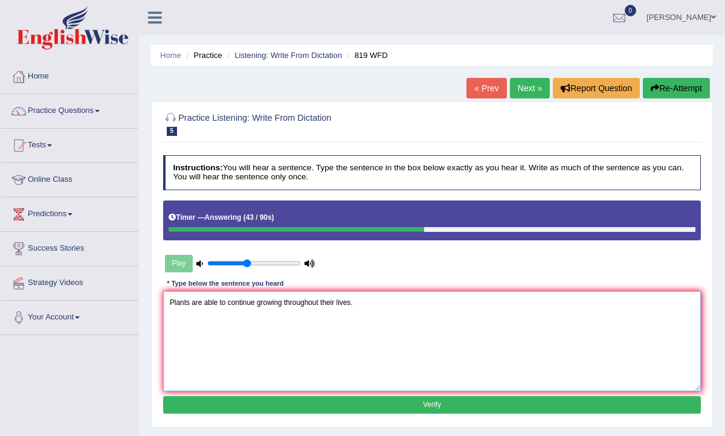
scroll to position [23, 0]
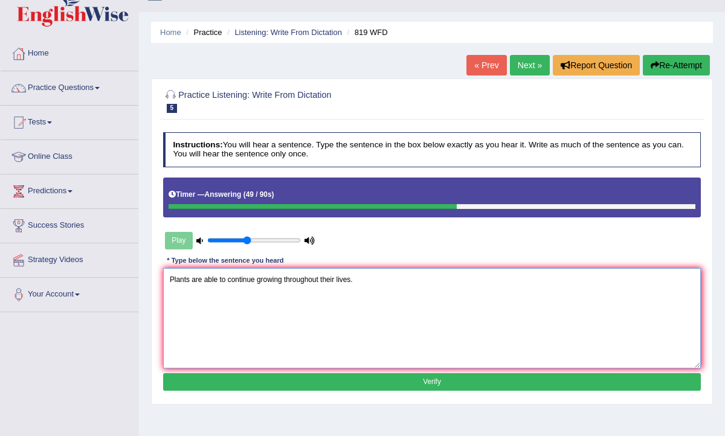
type textarea "Plants are able to continue growing throughout their lives."
click at [464, 378] on button "Verify" at bounding box center [432, 382] width 538 height 18
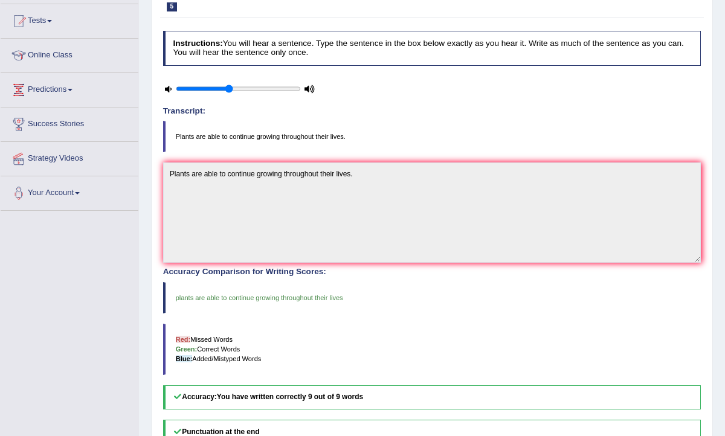
scroll to position [0, 0]
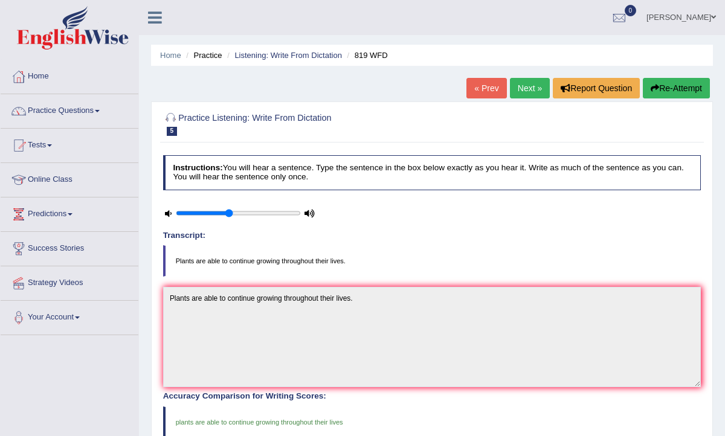
click at [528, 88] on link "Next »" at bounding box center [530, 88] width 40 height 21
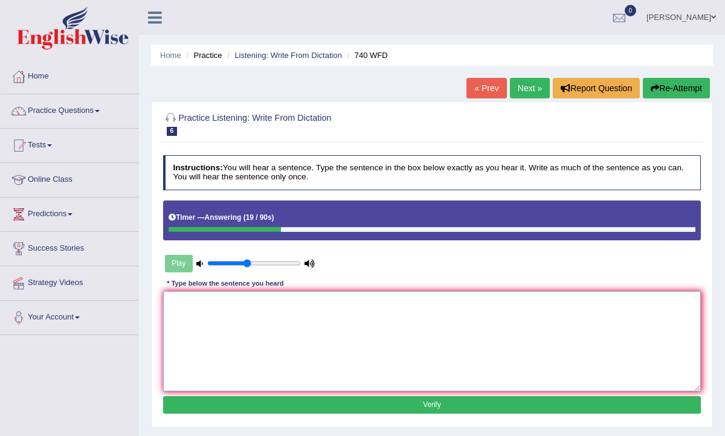
click at [304, 318] on textarea at bounding box center [432, 341] width 538 height 100
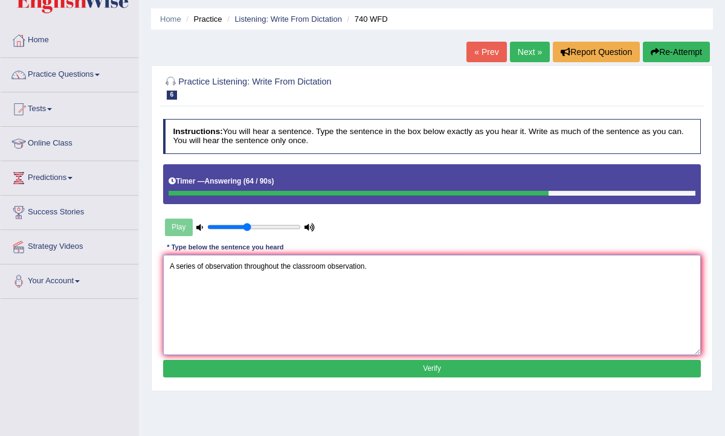
scroll to position [42, 0]
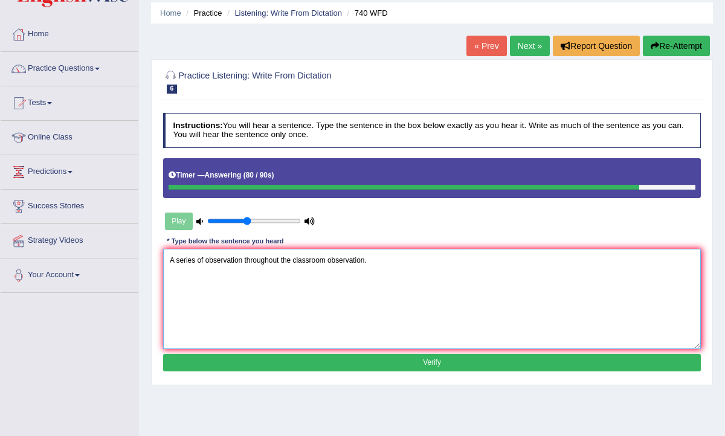
type textarea "A series of observation throughout the classroom observation."
click at [450, 354] on button "Verify" at bounding box center [432, 363] width 538 height 18
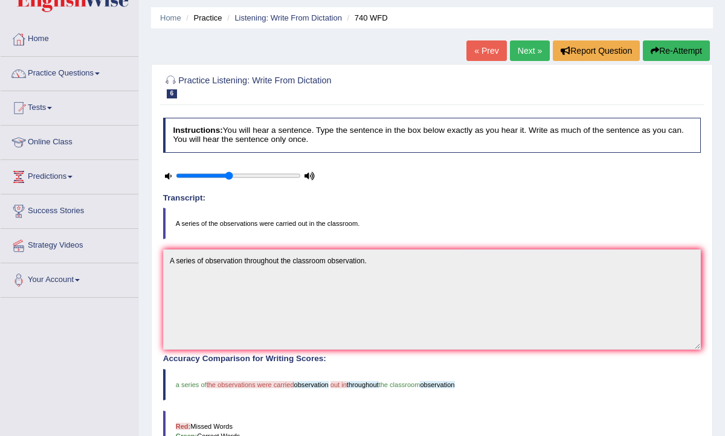
scroll to position [0, 0]
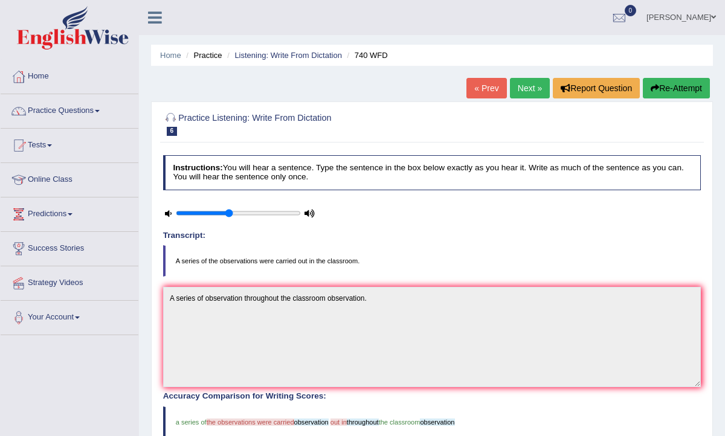
click at [519, 88] on link "Next »" at bounding box center [530, 88] width 40 height 21
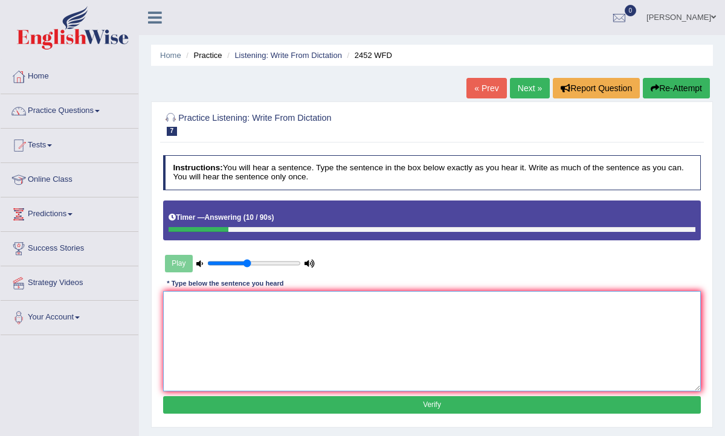
click at [313, 306] on textarea at bounding box center [432, 341] width 538 height 100
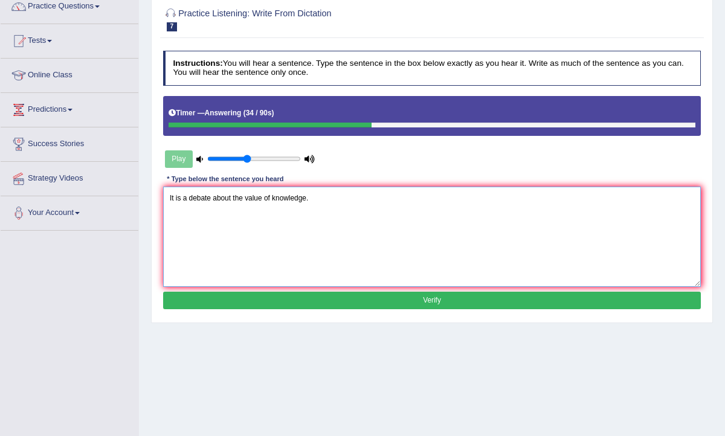
scroll to position [118, 0]
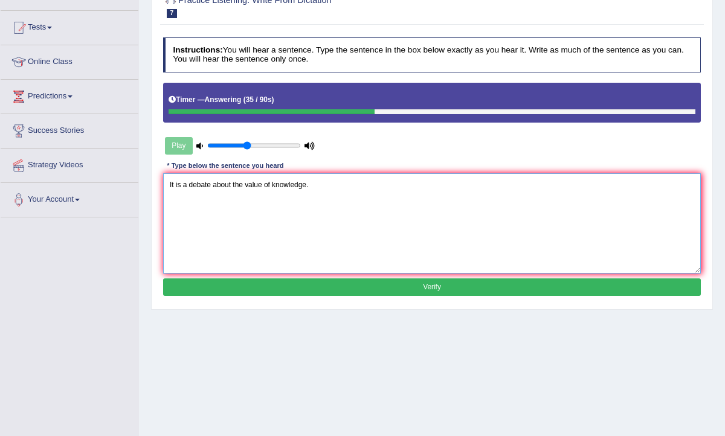
type textarea "It is a debate about the value of knowledge."
click at [440, 286] on button "Verify" at bounding box center [432, 287] width 538 height 18
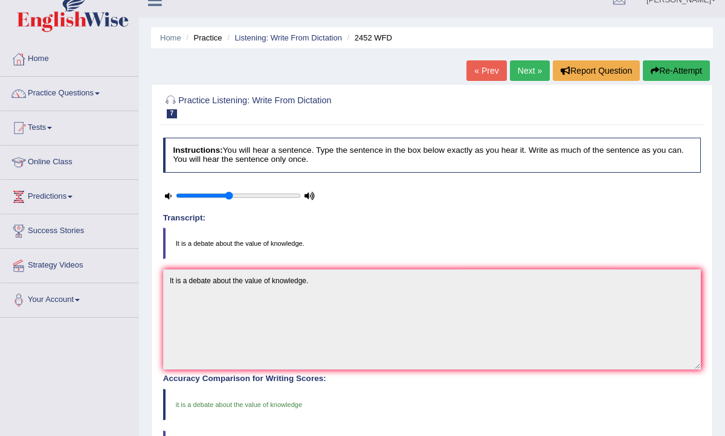
scroll to position [0, 0]
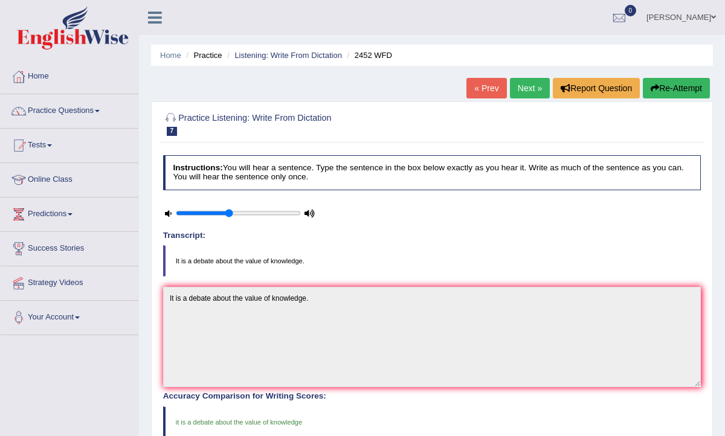
click at [529, 83] on link "Next »" at bounding box center [530, 88] width 40 height 21
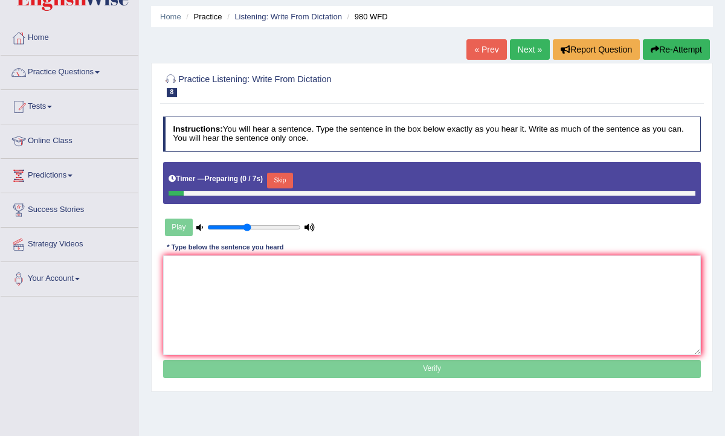
scroll to position [37, 0]
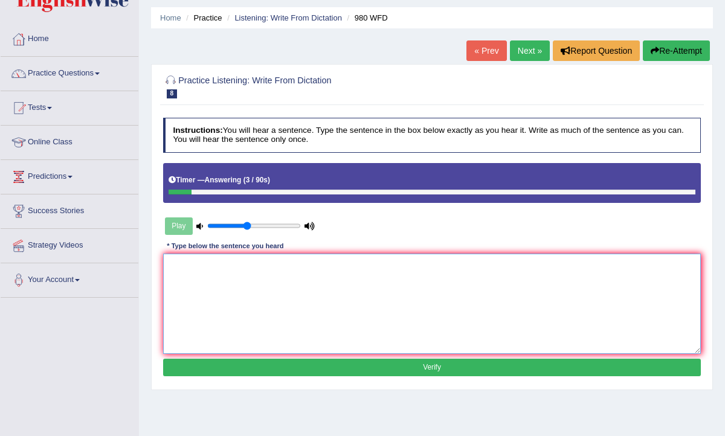
click at [274, 304] on textarea at bounding box center [432, 304] width 538 height 100
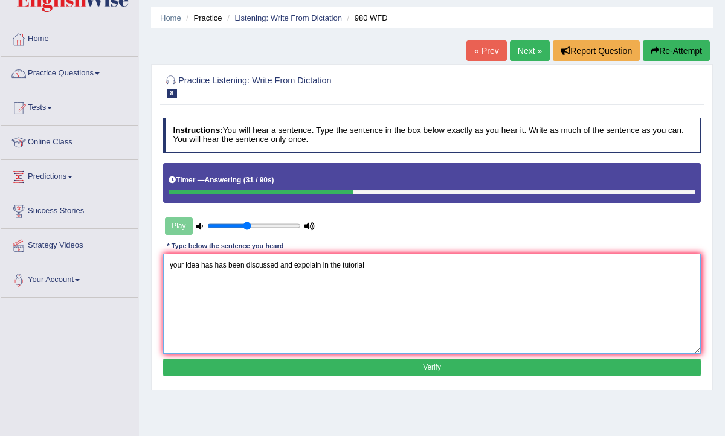
click at [310, 266] on textarea "your idea has has been discussed and expolain in the tutorial" at bounding box center [432, 304] width 538 height 100
click at [373, 268] on textarea "your idea has has been discussed and explain in the tutorial" at bounding box center [432, 304] width 538 height 100
click at [339, 266] on textarea "your idea has has been discussed and explain in the tutorial" at bounding box center [432, 304] width 538 height 100
click at [407, 269] on textarea "your idea has has been discussed and explain in the seminar tutorial" at bounding box center [432, 304] width 538 height 100
click at [317, 266] on textarea "your idea has has been discussed and explain in the seminar tutorial." at bounding box center [432, 304] width 538 height 100
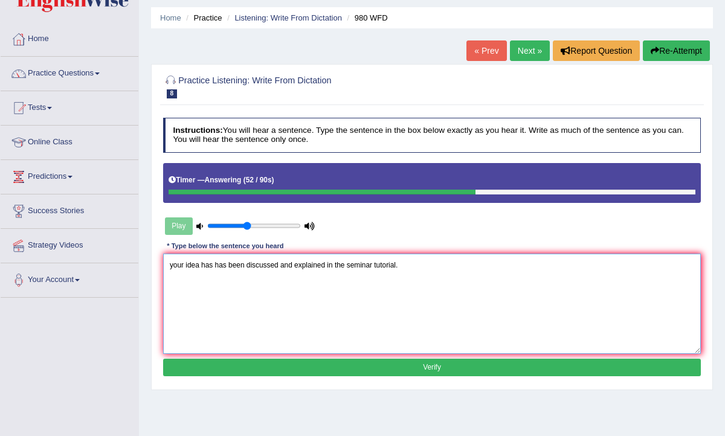
click at [429, 269] on textarea "your idea has has been discussed and explained in the seminar tutorial." at bounding box center [432, 304] width 538 height 100
click at [173, 269] on textarea "your idea has has been discussed and explained in the seminar tutorial." at bounding box center [432, 304] width 538 height 100
click at [348, 295] on textarea "Your idea has has been discussed and explained in the seminar tutorial." at bounding box center [432, 304] width 538 height 100
type textarea "Your idea has has been discussed and explained in the seminar tutorial."
click at [468, 366] on button "Verify" at bounding box center [432, 368] width 538 height 18
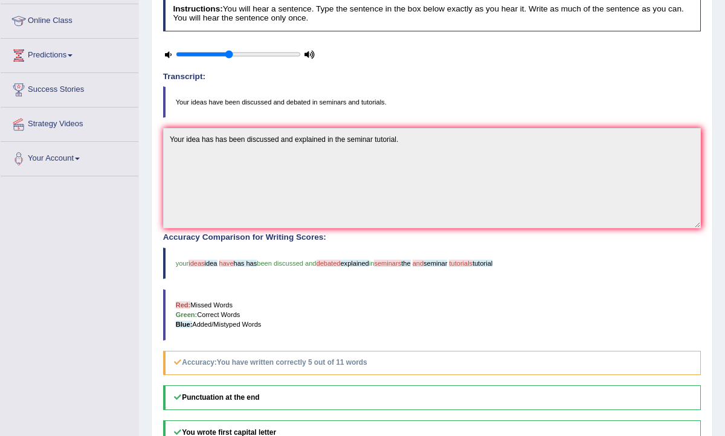
scroll to position [0, 0]
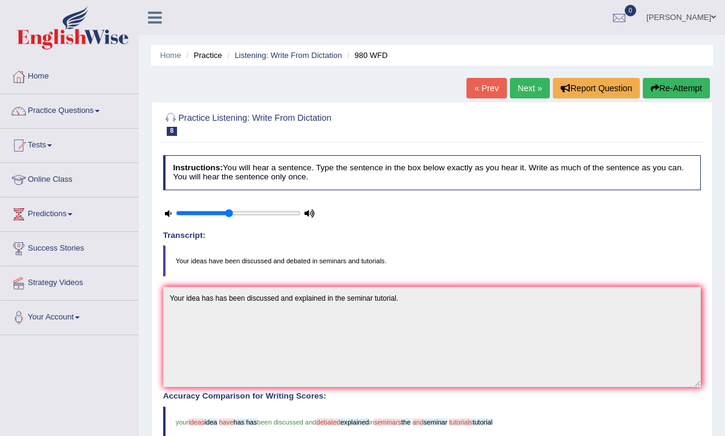
click at [525, 86] on link "Next »" at bounding box center [530, 88] width 40 height 21
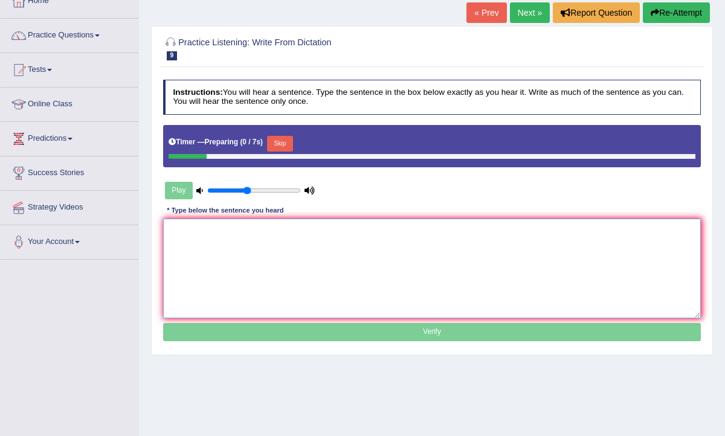
click at [292, 255] on textarea at bounding box center [432, 269] width 538 height 100
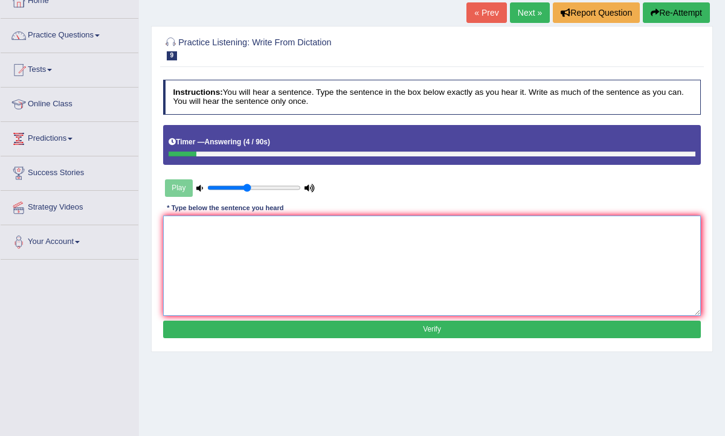
click at [283, 255] on textarea at bounding box center [432, 266] width 538 height 100
click at [166, 228] on textarea "called jorgan" at bounding box center [432, 266] width 538 height 100
click at [307, 229] on textarea "The vocabulary is peculiar is called jorgan" at bounding box center [432, 266] width 538 height 100
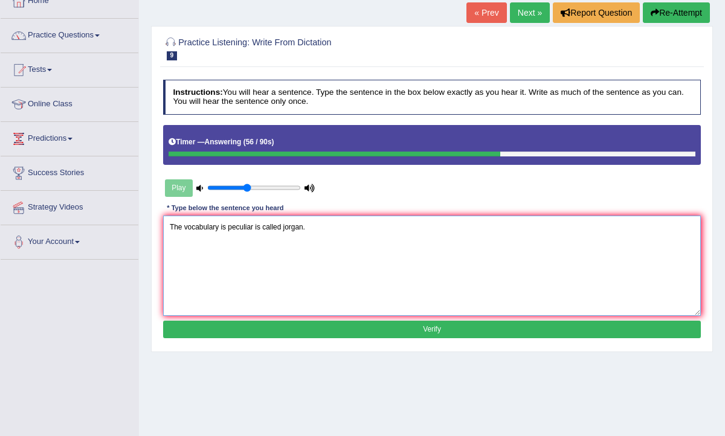
click at [330, 228] on textarea "The vocabulary is peculiar is called jorgan." at bounding box center [432, 266] width 538 height 100
type textarea "The vocabulary is peculiar is called jorgan jargon."
click at [440, 330] on button "Verify" at bounding box center [432, 330] width 538 height 18
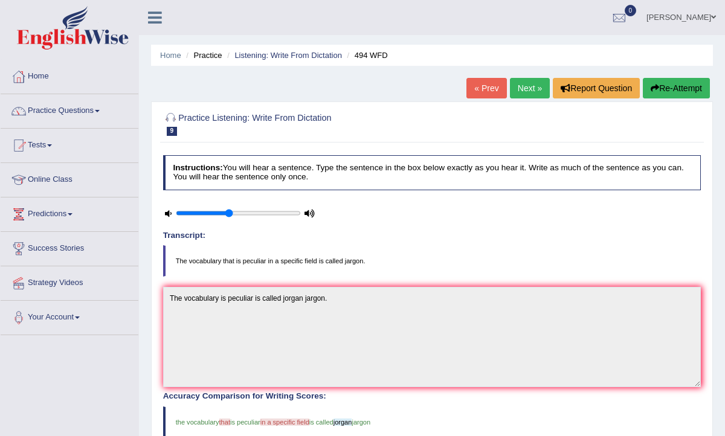
click at [519, 83] on link "Next »" at bounding box center [530, 88] width 40 height 21
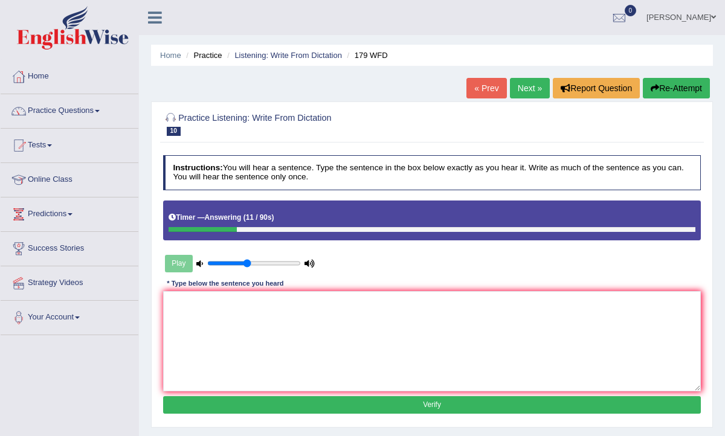
click at [670, 87] on button "Re-Attempt" at bounding box center [676, 88] width 67 height 21
click at [319, 326] on textarea at bounding box center [432, 341] width 538 height 100
click at [276, 305] on textarea "Lectures are the oldest and most teaching activity." at bounding box center [432, 341] width 538 height 100
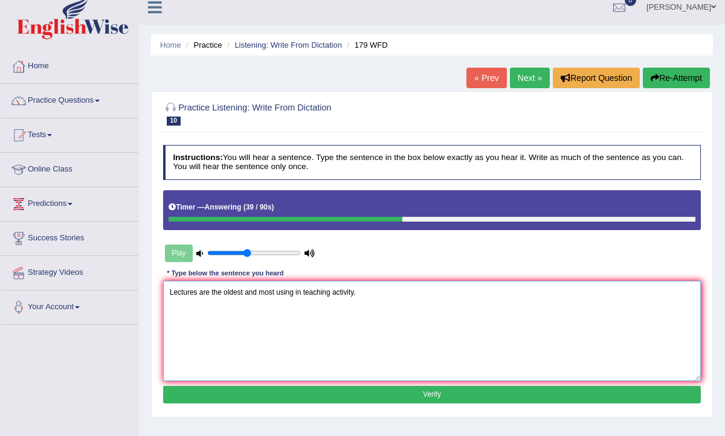
scroll to position [94, 0]
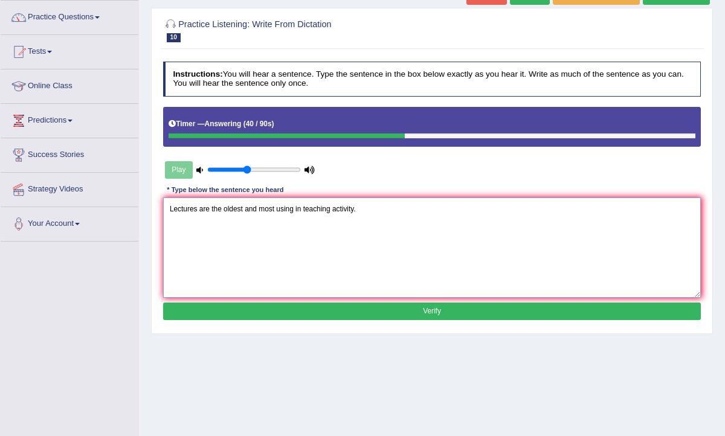
type textarea "Lectures are the oldest and most using in teaching activity."
click at [434, 308] on button "Verify" at bounding box center [432, 312] width 538 height 18
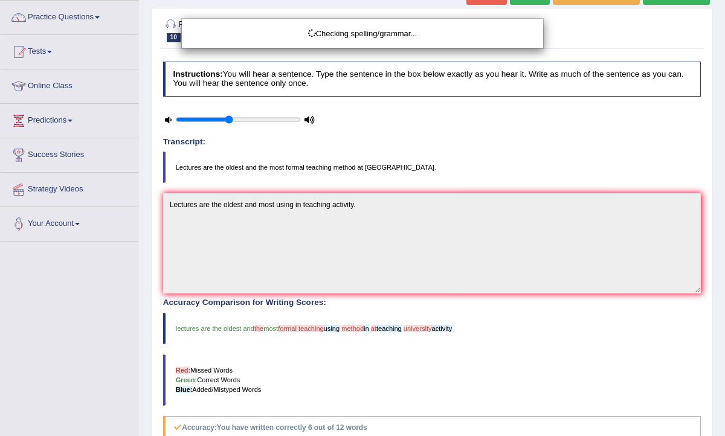
scroll to position [109, 0]
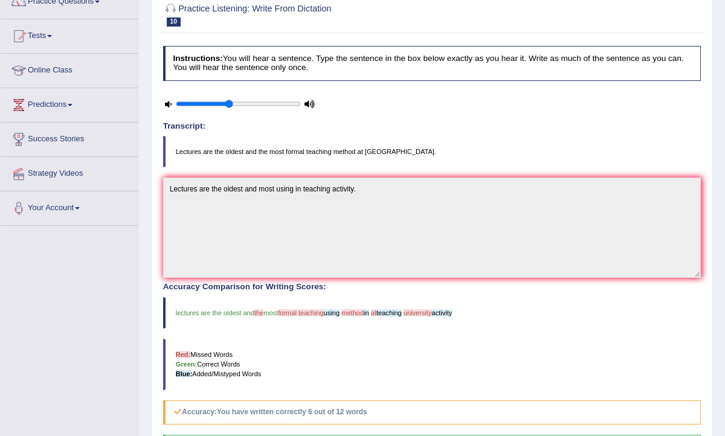
click at [254, 309] on span "lectures are the oldest and" at bounding box center [215, 312] width 79 height 7
click at [259, 312] on span "the" at bounding box center [258, 312] width 9 height 7
click at [277, 335] on div "Accuracy Comparison for Writing Scores: lectures are the oldest and the most fo…" at bounding box center [432, 354] width 538 height 142
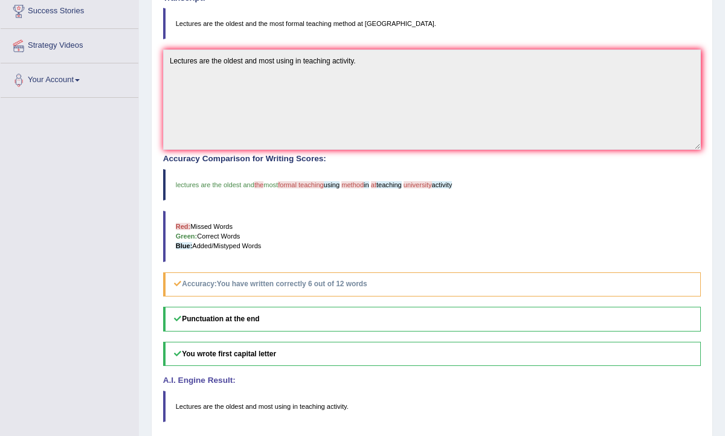
scroll to position [0, 0]
